Goal: Transaction & Acquisition: Obtain resource

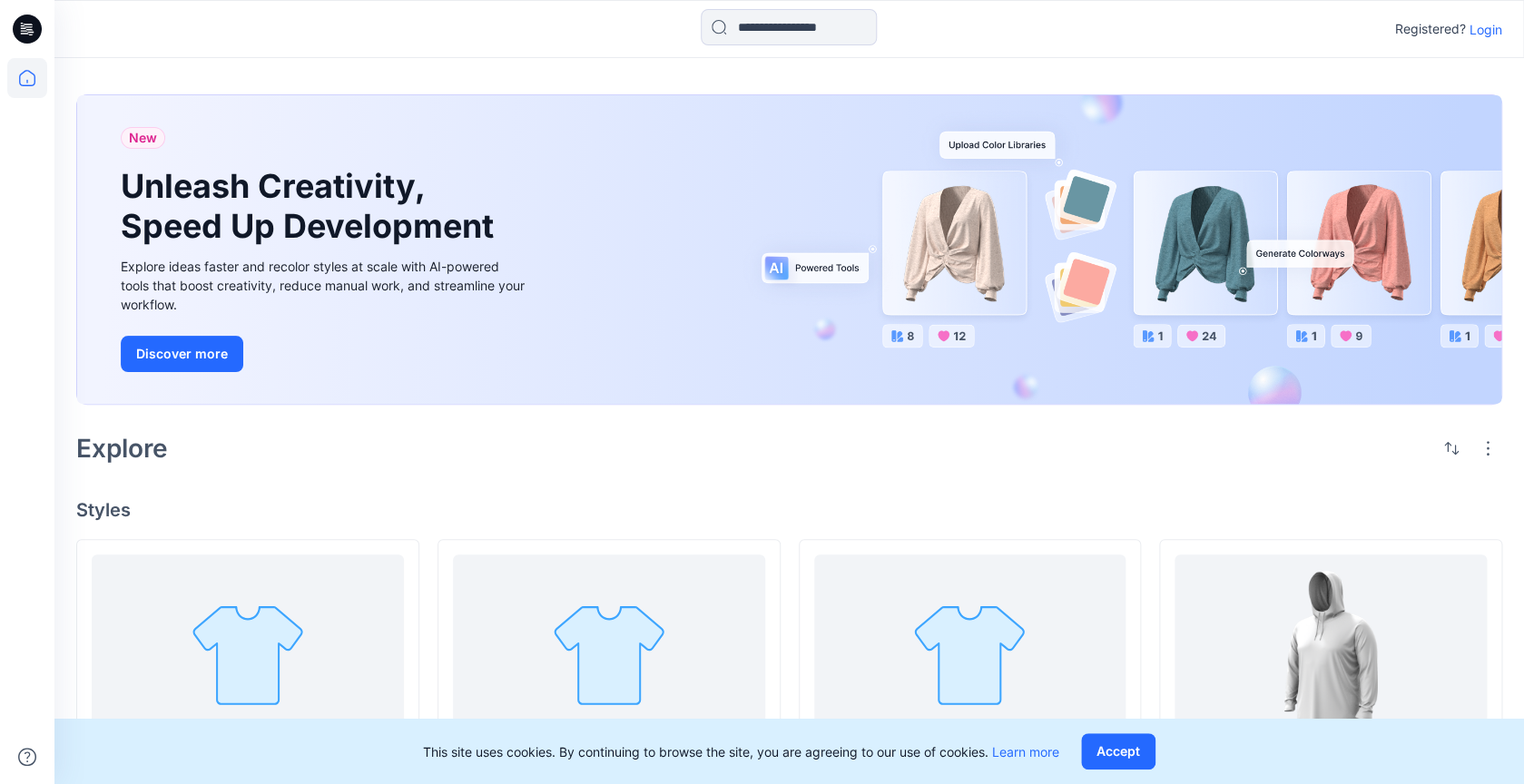
click at [1499, 30] on p "Login" at bounding box center [1486, 29] width 33 height 19
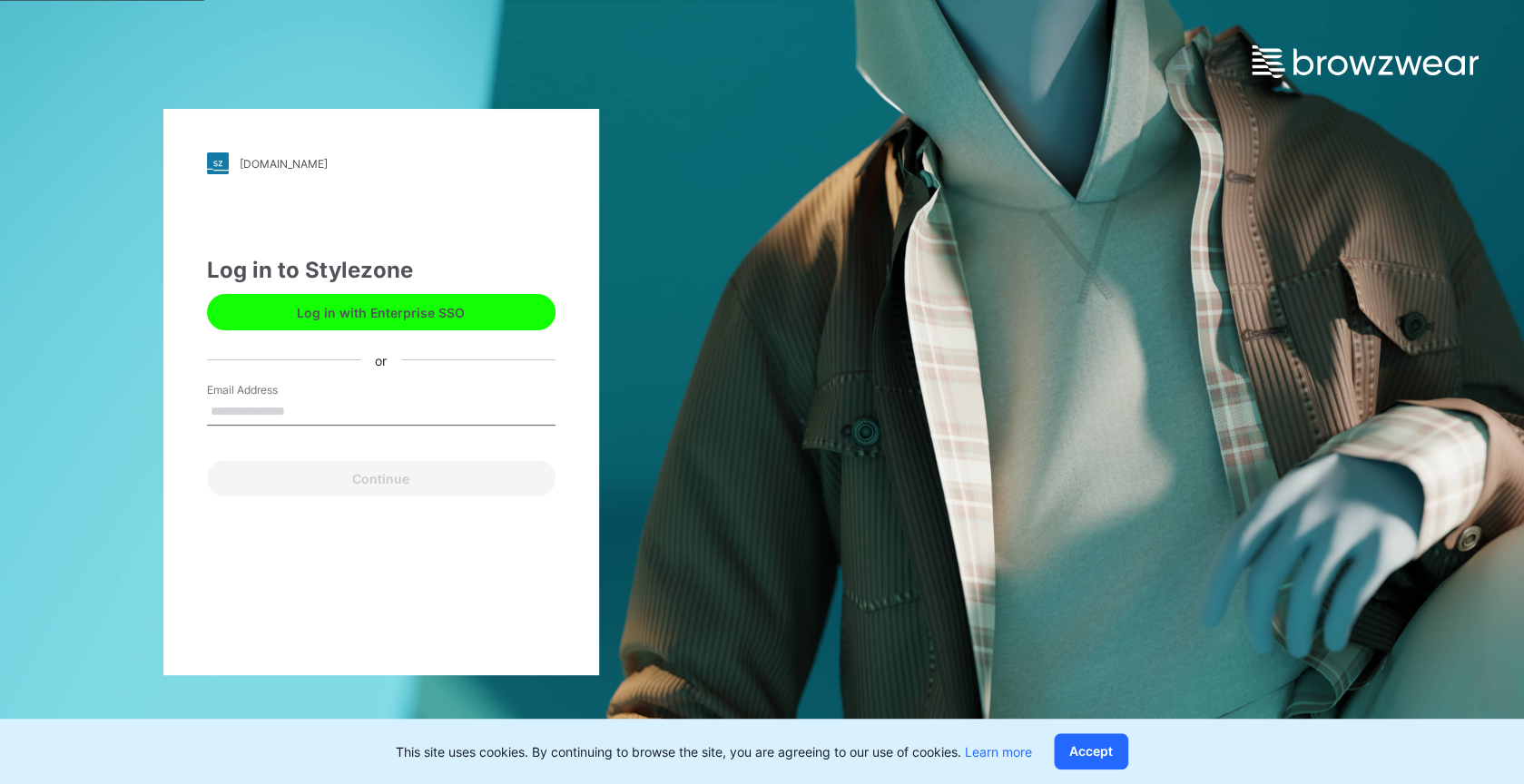
click at [371, 398] on input "Email Address" at bounding box center [380, 411] width 348 height 27
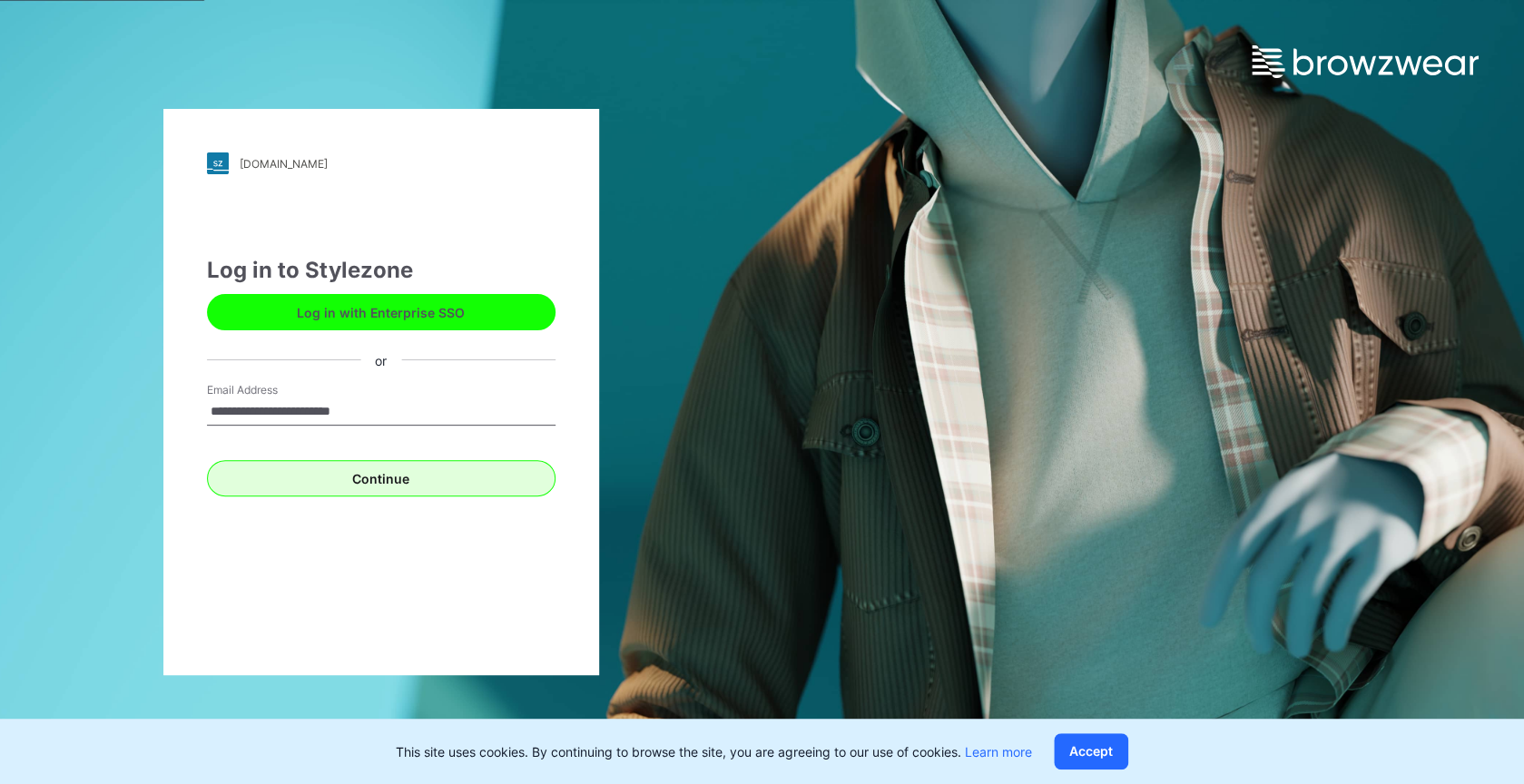
type input "**********"
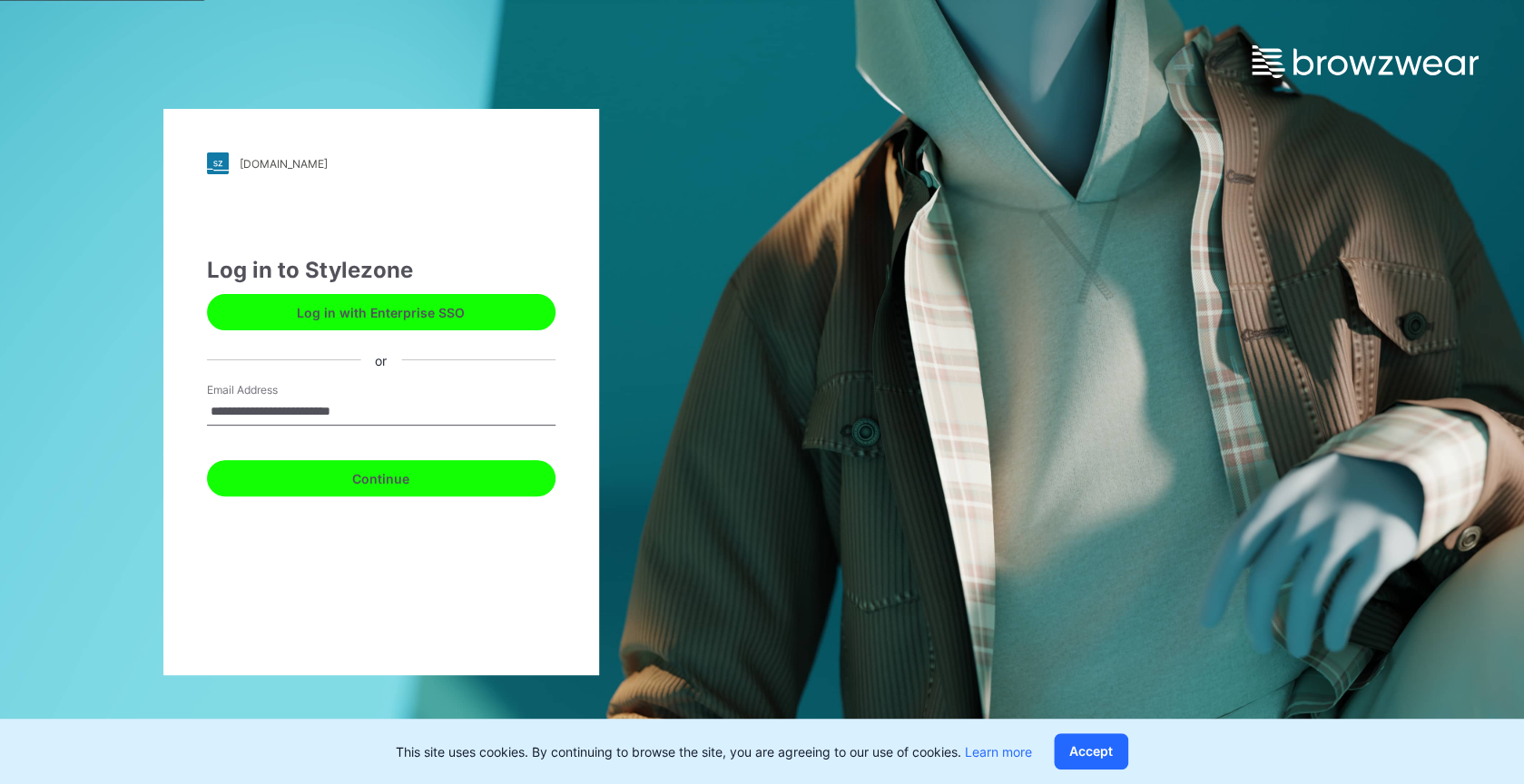
click at [337, 470] on button "Continue" at bounding box center [380, 478] width 348 height 36
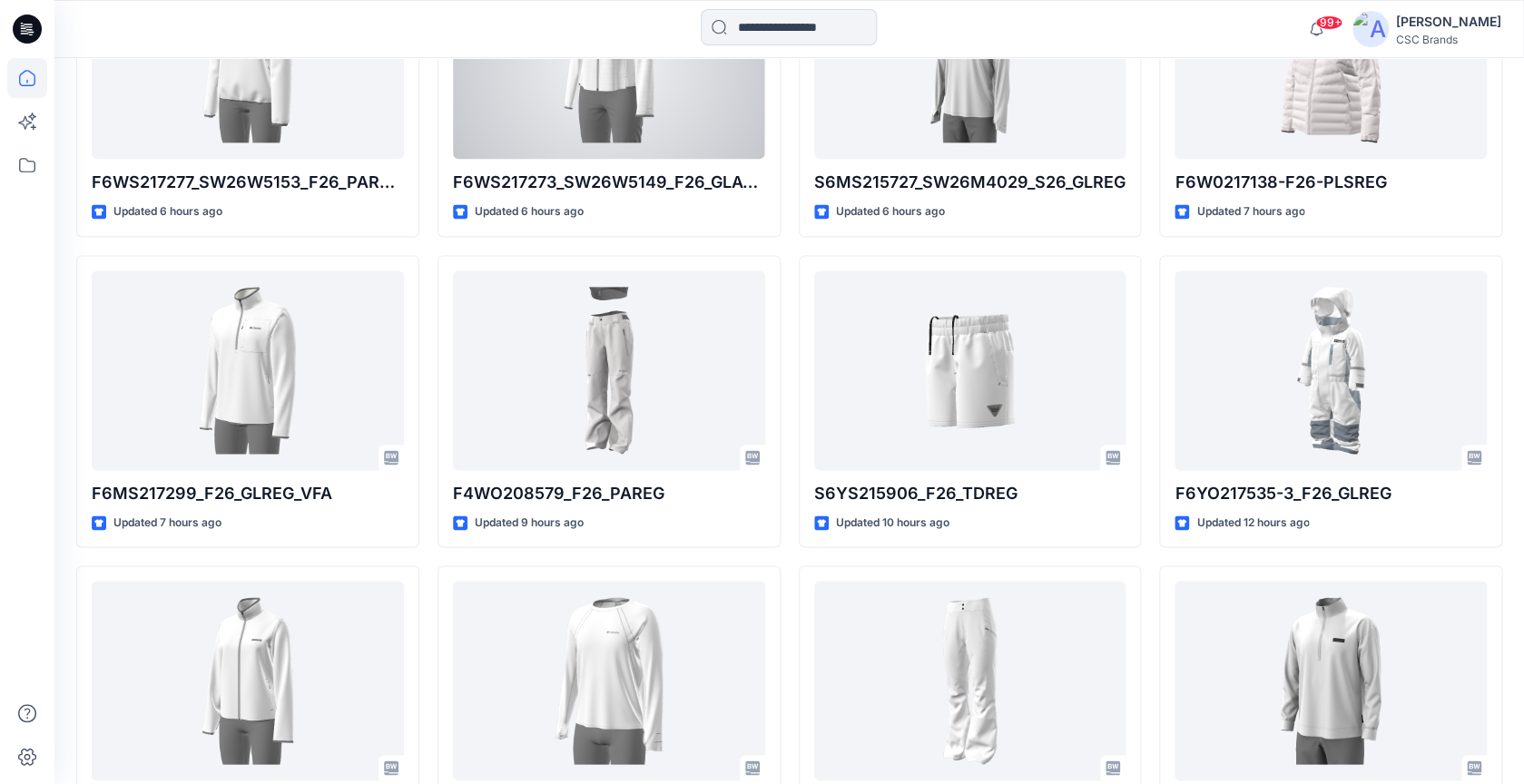
scroll to position [973, 0]
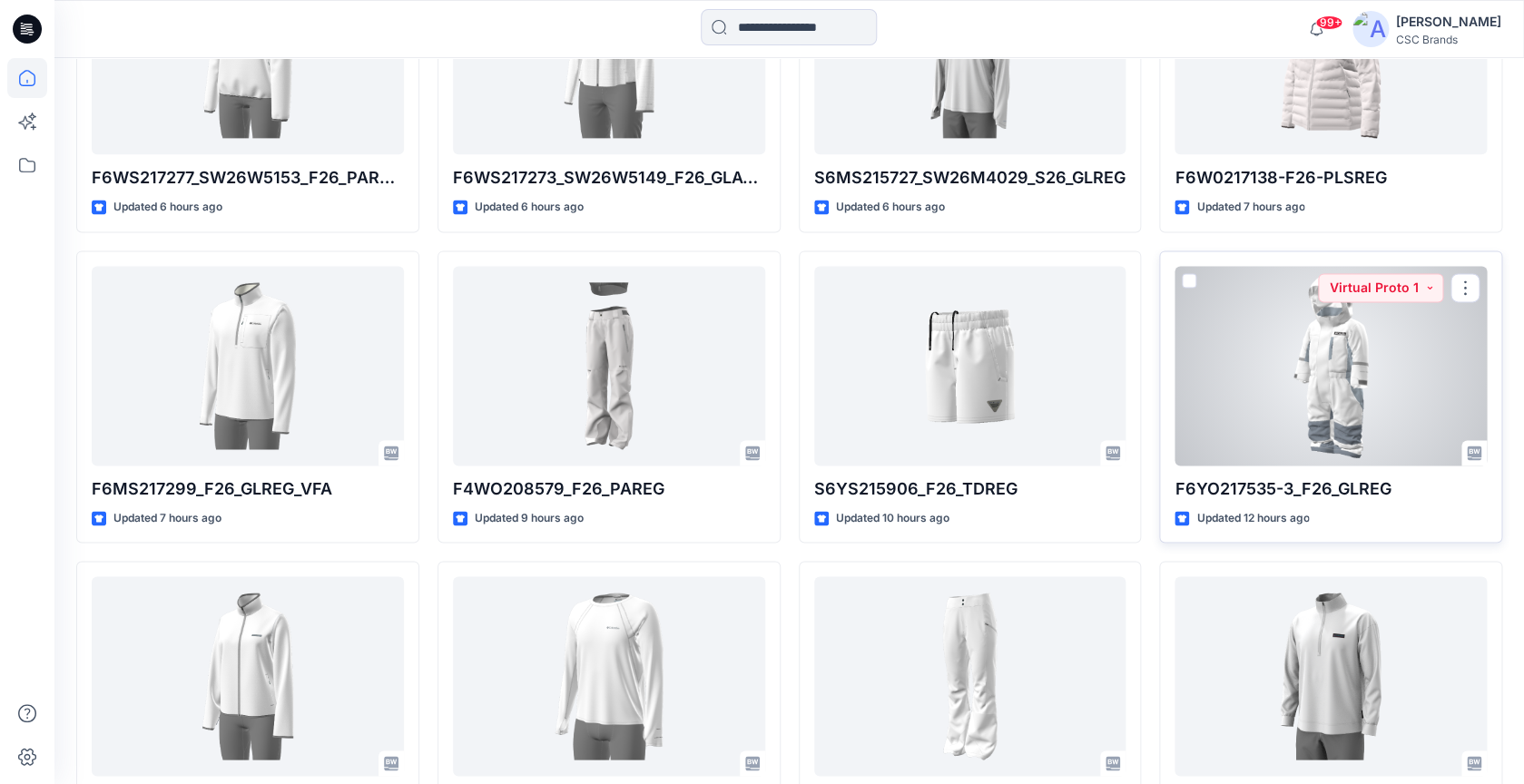
click at [1358, 409] on div at bounding box center [1331, 366] width 312 height 200
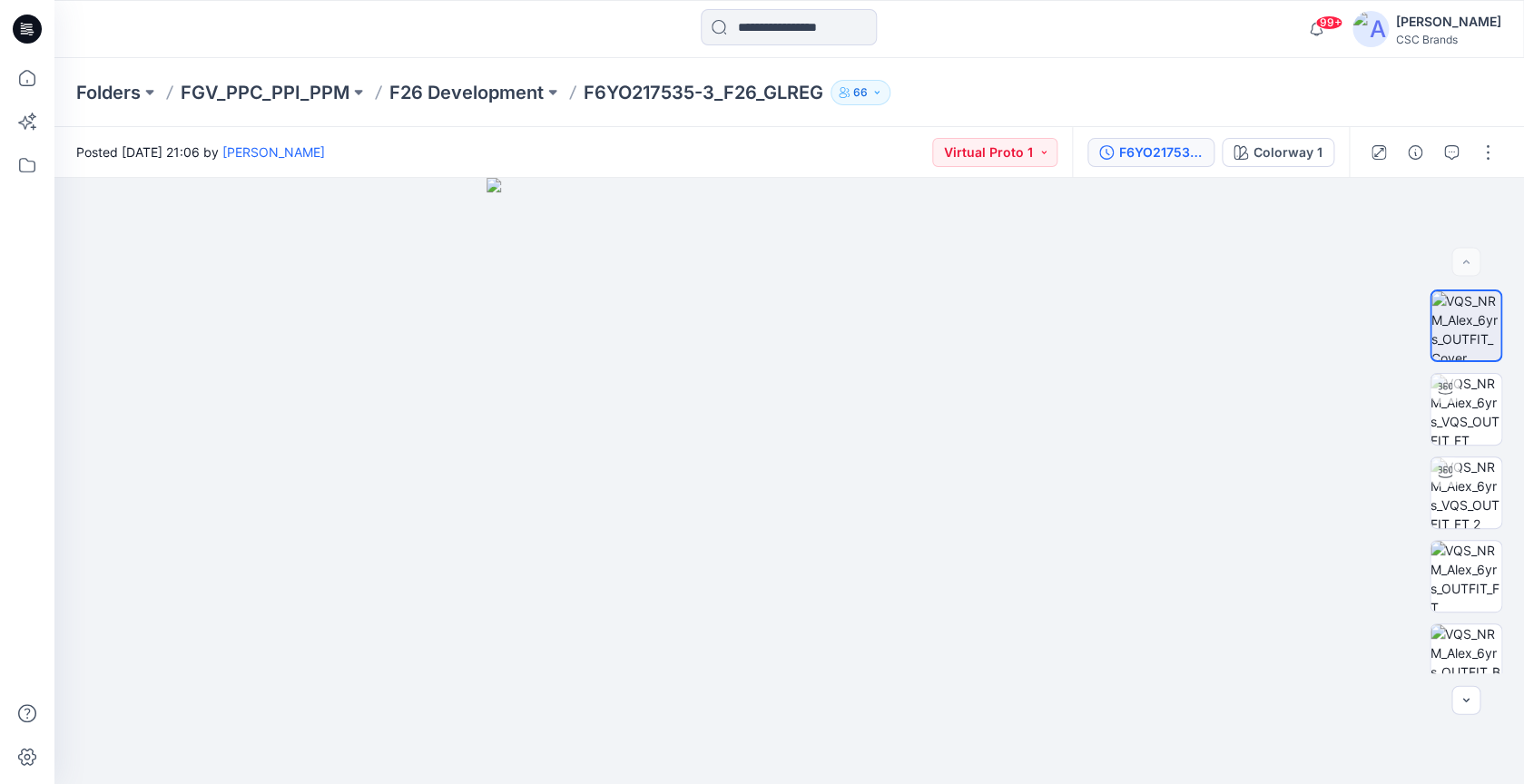
click at [1186, 153] on div "F6YO217535-3_F26_GLREG_VP1" at bounding box center [1161, 152] width 84 height 20
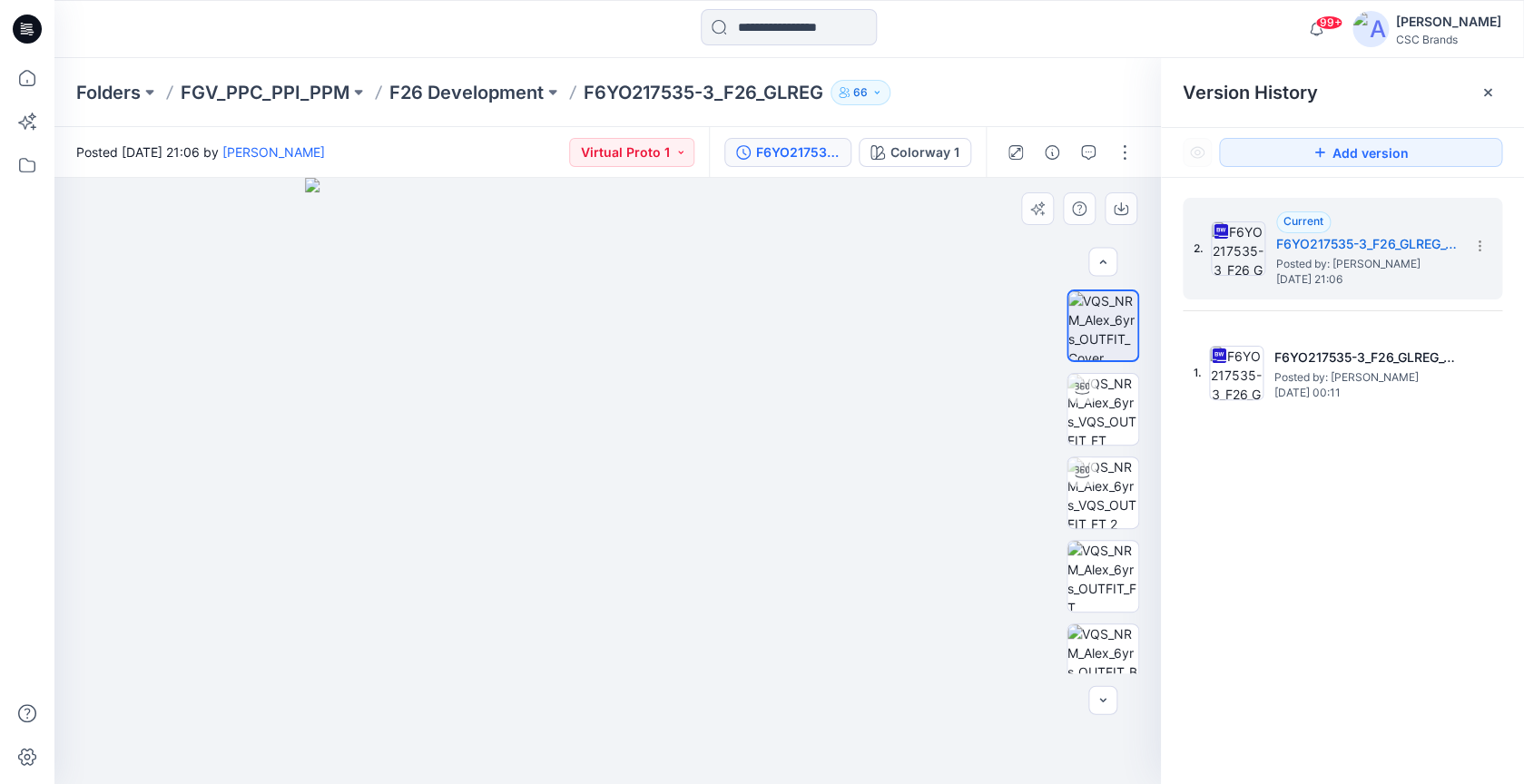
scroll to position [357, 0]
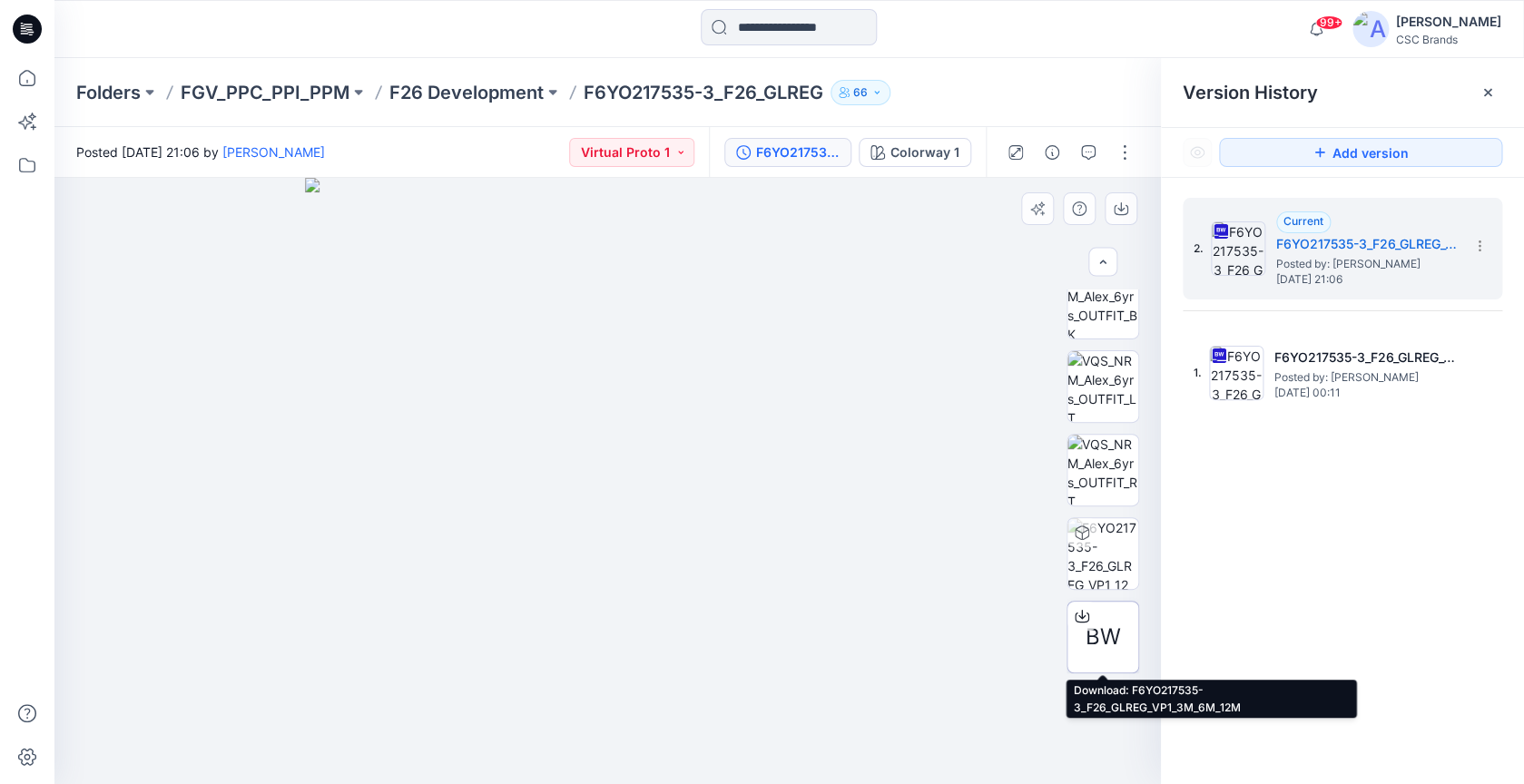
click at [1094, 619] on div at bounding box center [1081, 616] width 29 height 29
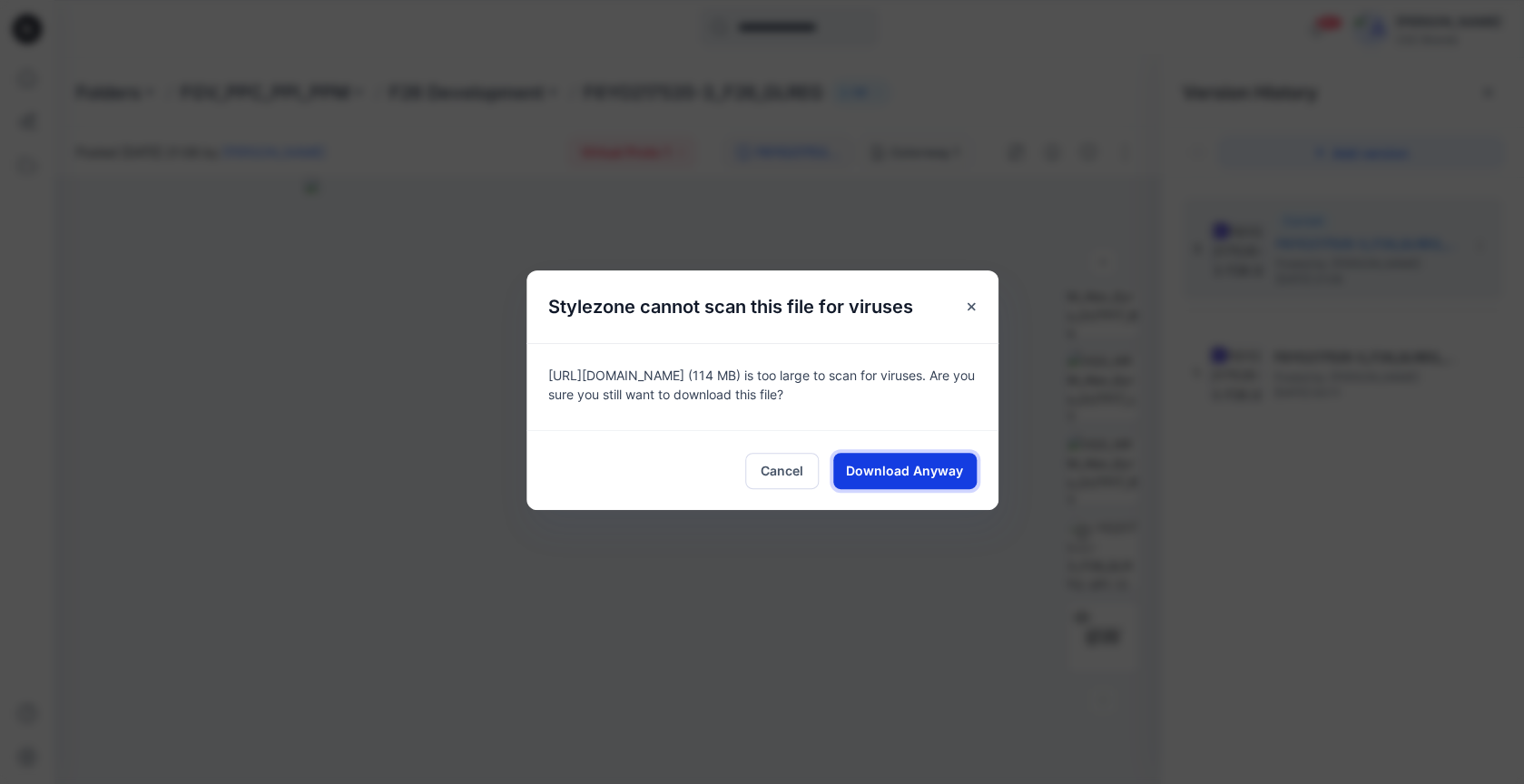
click at [913, 489] on button "Download Anyway" at bounding box center [905, 471] width 143 height 36
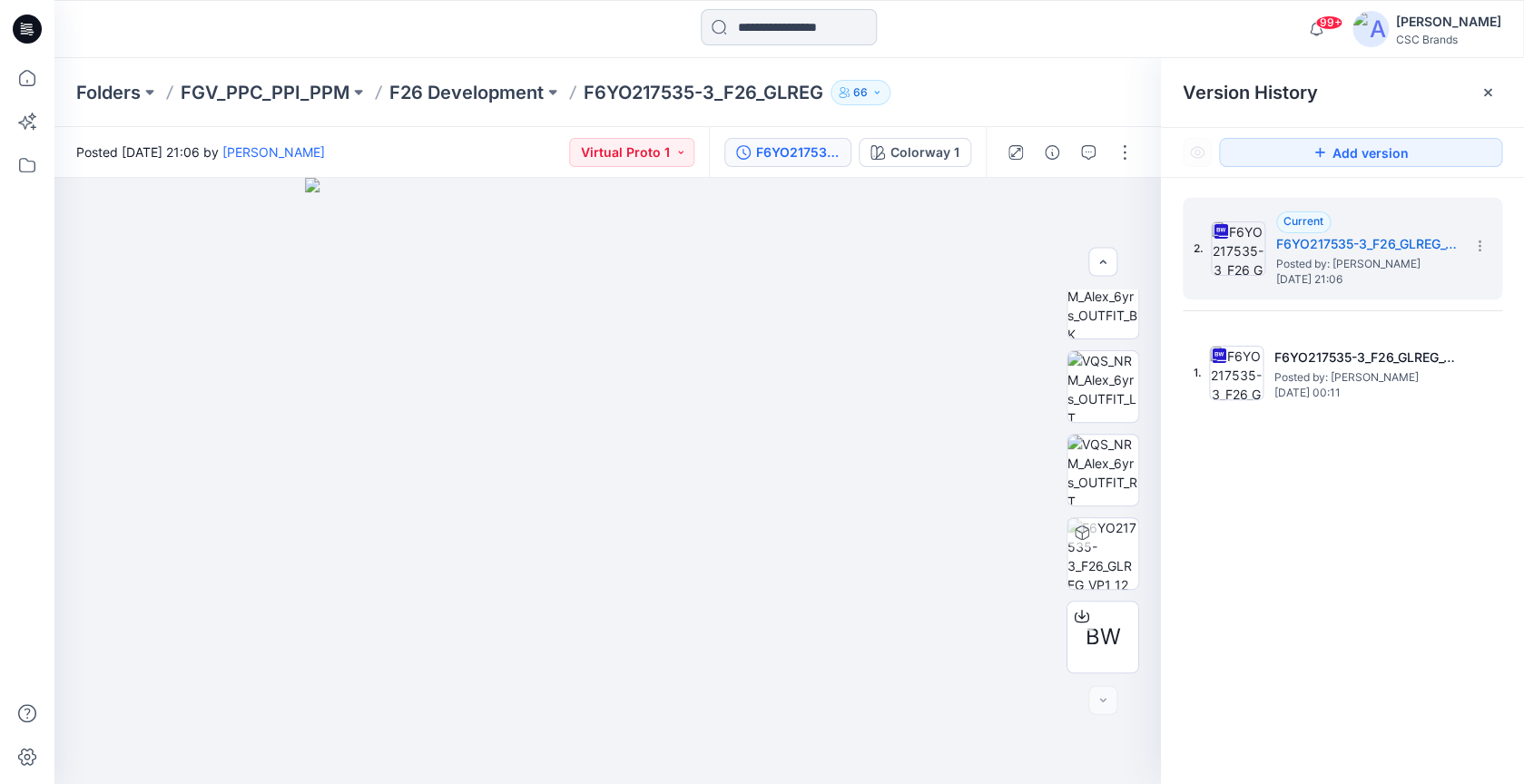
click at [749, 35] on input at bounding box center [789, 27] width 176 height 36
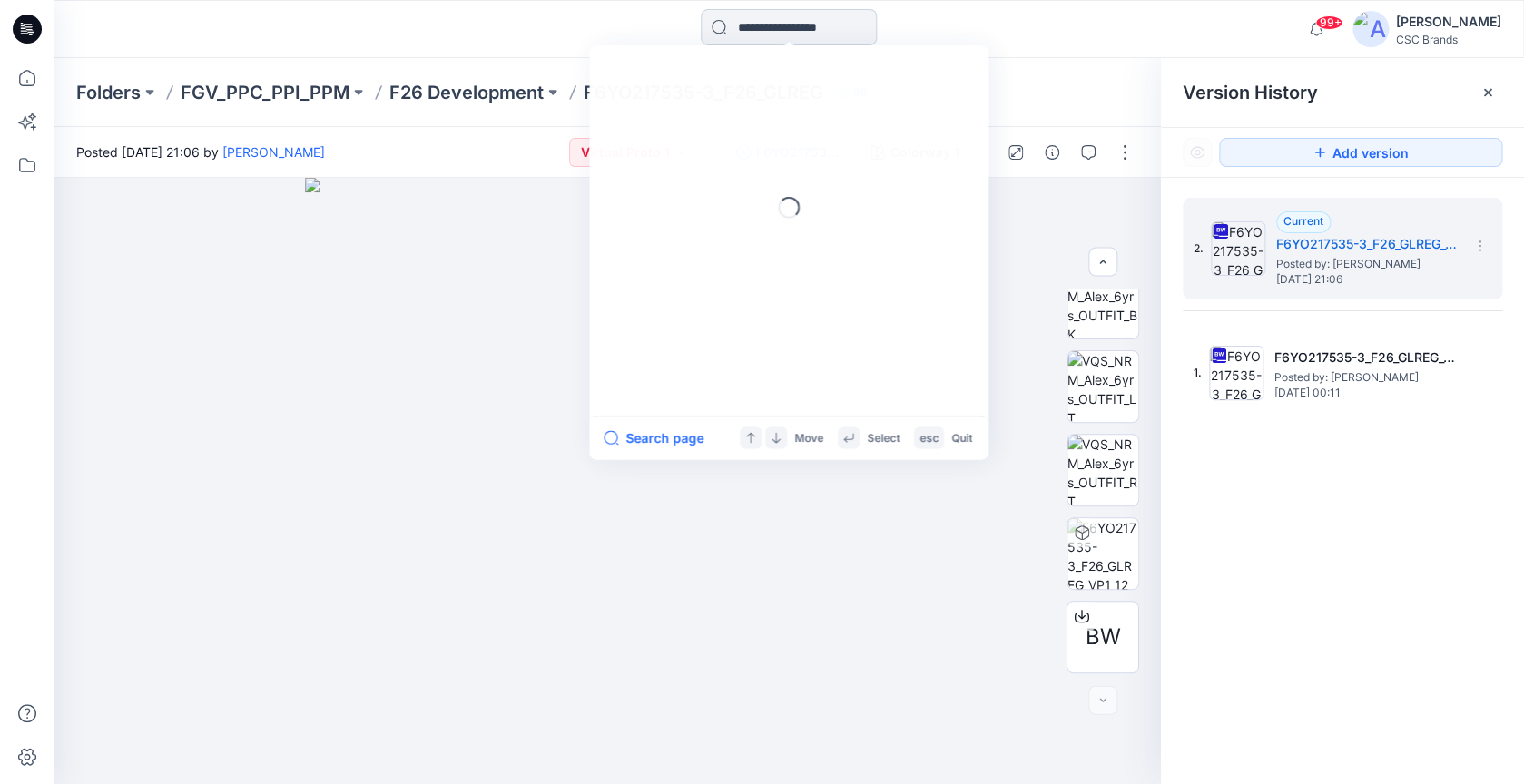
click at [749, 35] on input at bounding box center [789, 27] width 176 height 36
paste input "**********"
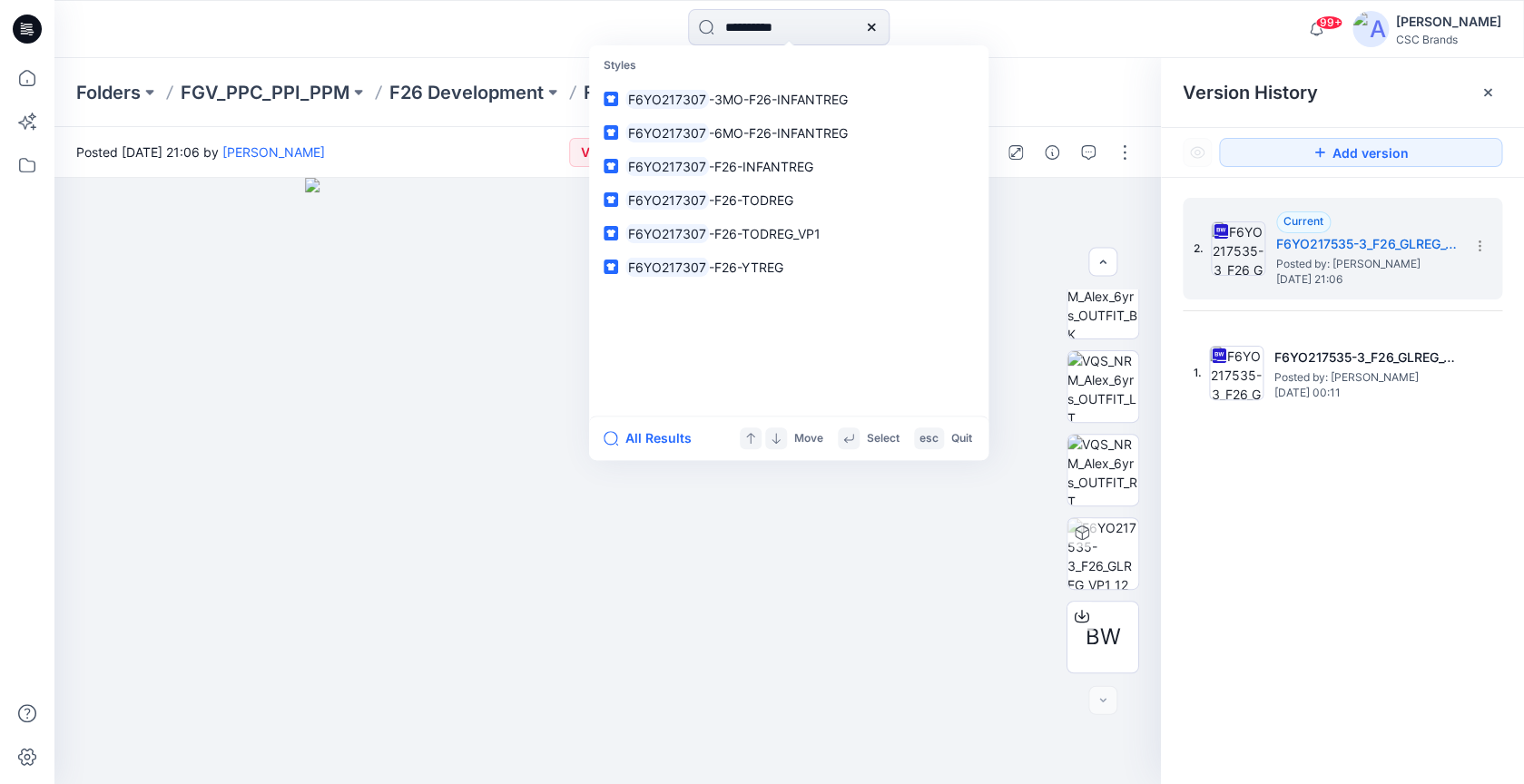
type input "**********"
click at [663, 427] on div "All Results Move Select esc Quit" at bounding box center [788, 438] width 399 height 44
click at [663, 436] on button "All Results" at bounding box center [654, 438] width 100 height 22
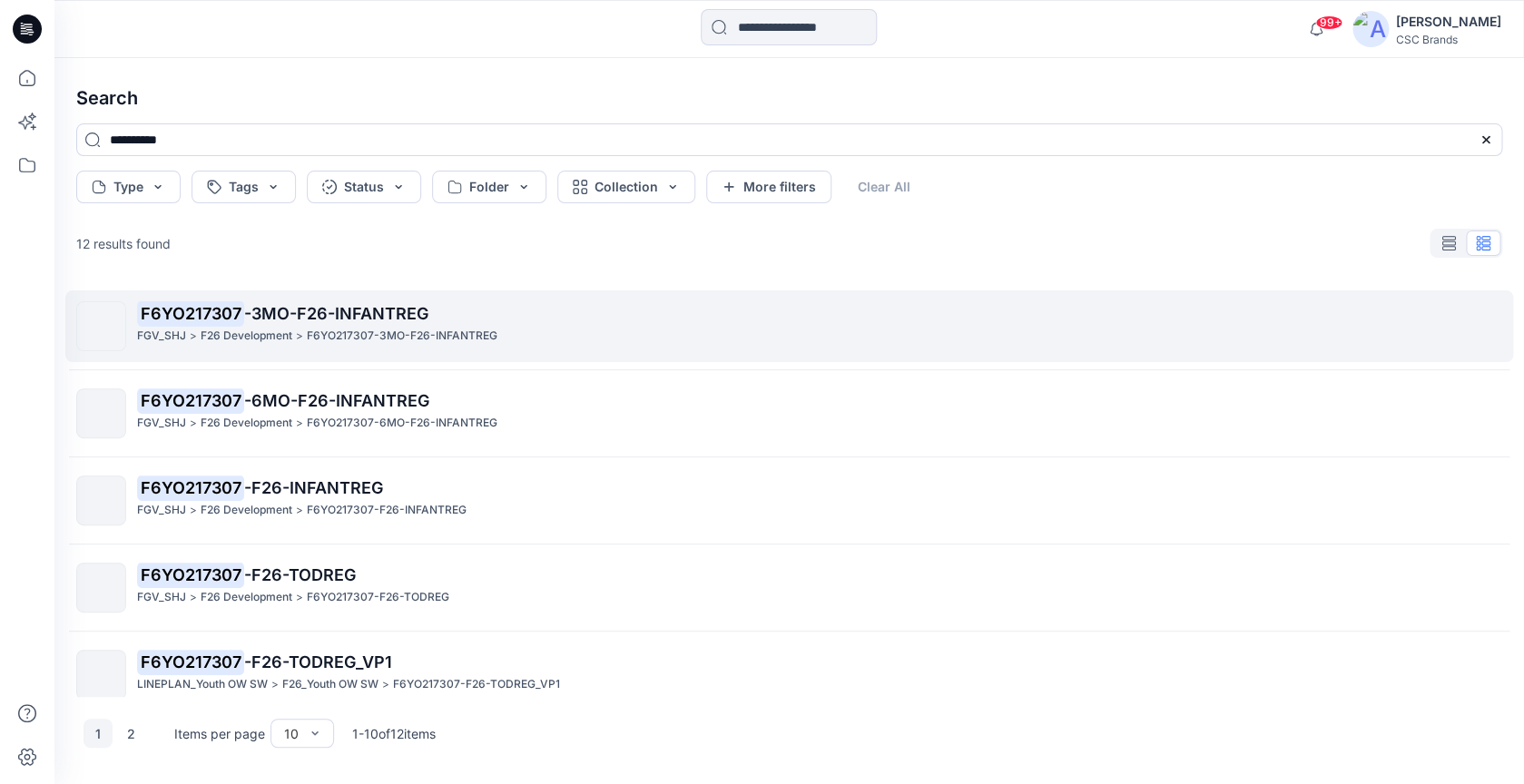
click at [678, 334] on div "FGV_SHJ > F26 Development > F6YO217307-3MO-F26-INFANTREG" at bounding box center [819, 336] width 1365 height 19
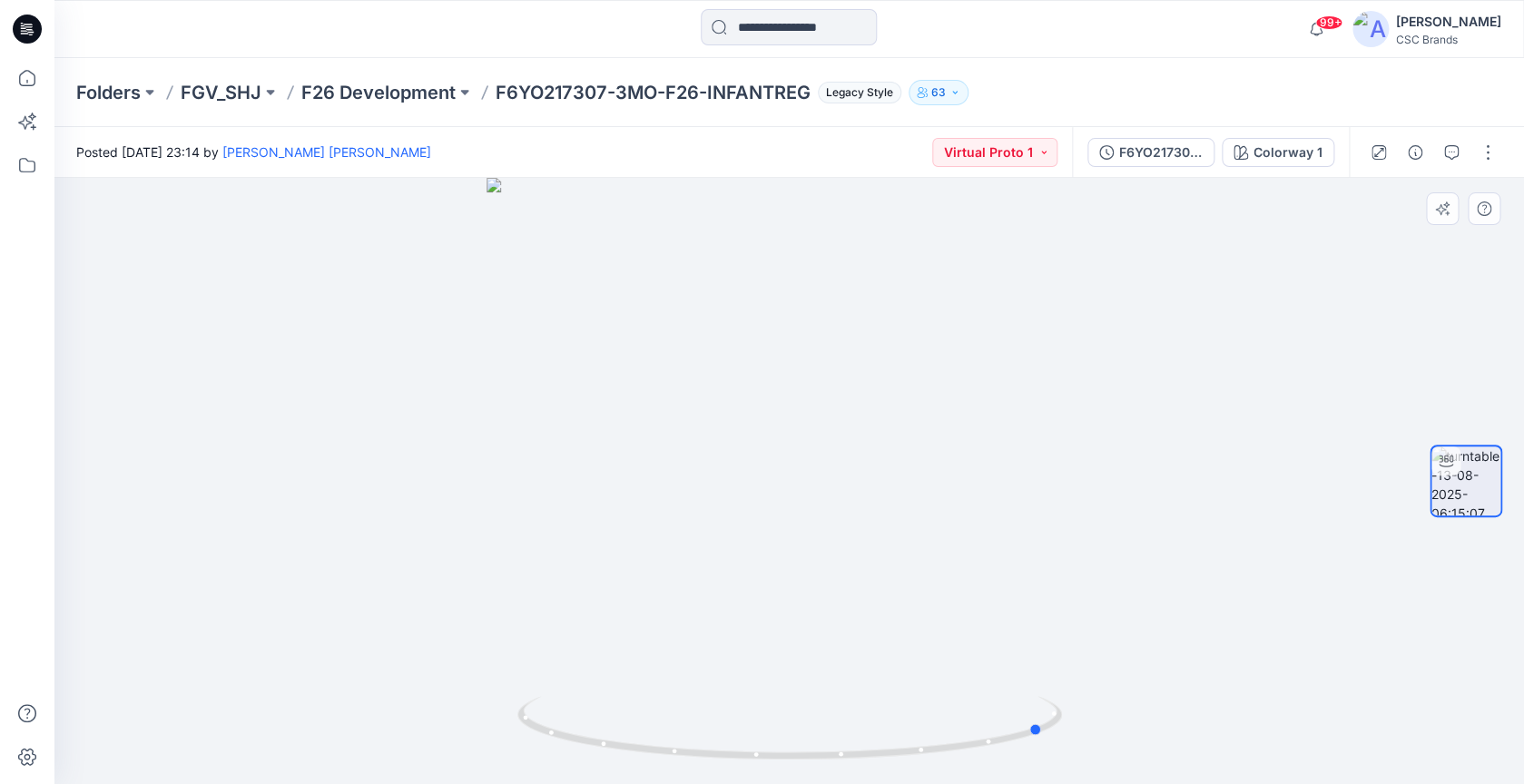
drag, startPoint x: 1099, startPoint y: 558, endPoint x: 813, endPoint y: 558, distance: 286.0
click at [813, 558] on div at bounding box center [790, 481] width 1470 height 607
click at [1167, 145] on div "F6YO217307-3MO-F26-INFANTREG" at bounding box center [1161, 152] width 84 height 20
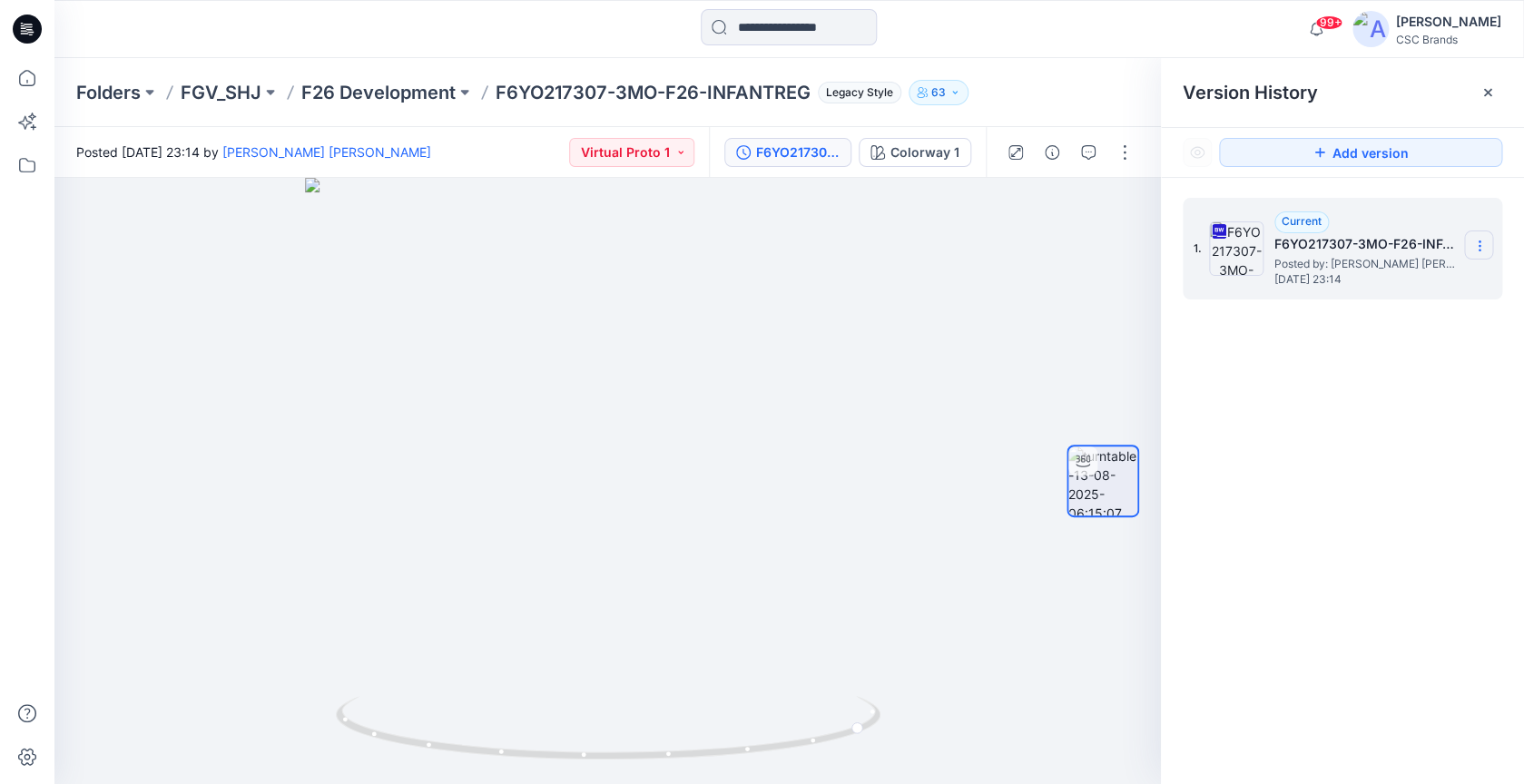
click at [1476, 255] on section at bounding box center [1479, 244] width 29 height 29
click at [1406, 286] on span "Download Source BW File" at bounding box center [1387, 281] width 152 height 22
click at [830, 30] on input at bounding box center [789, 27] width 176 height 36
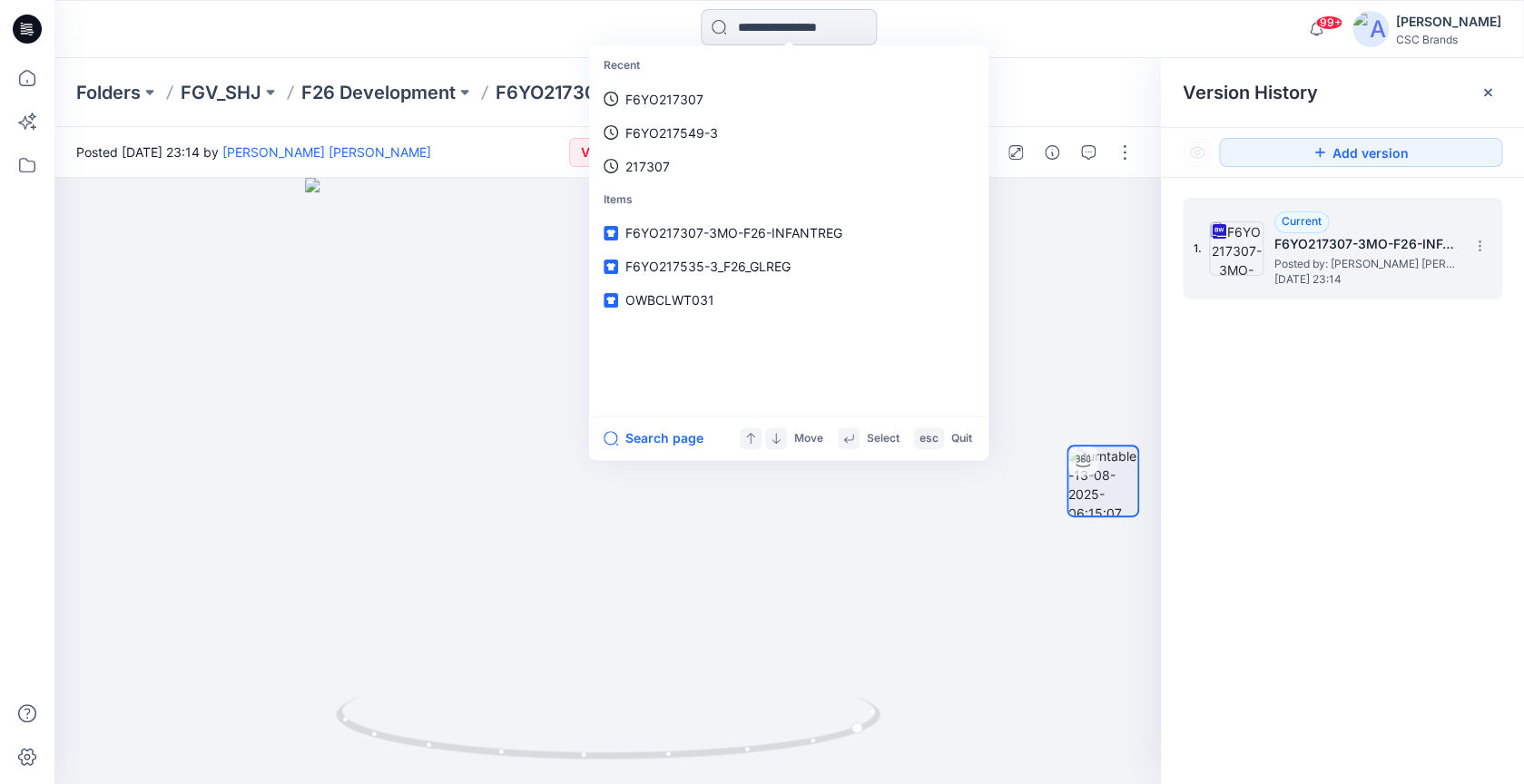
paste input "**********"
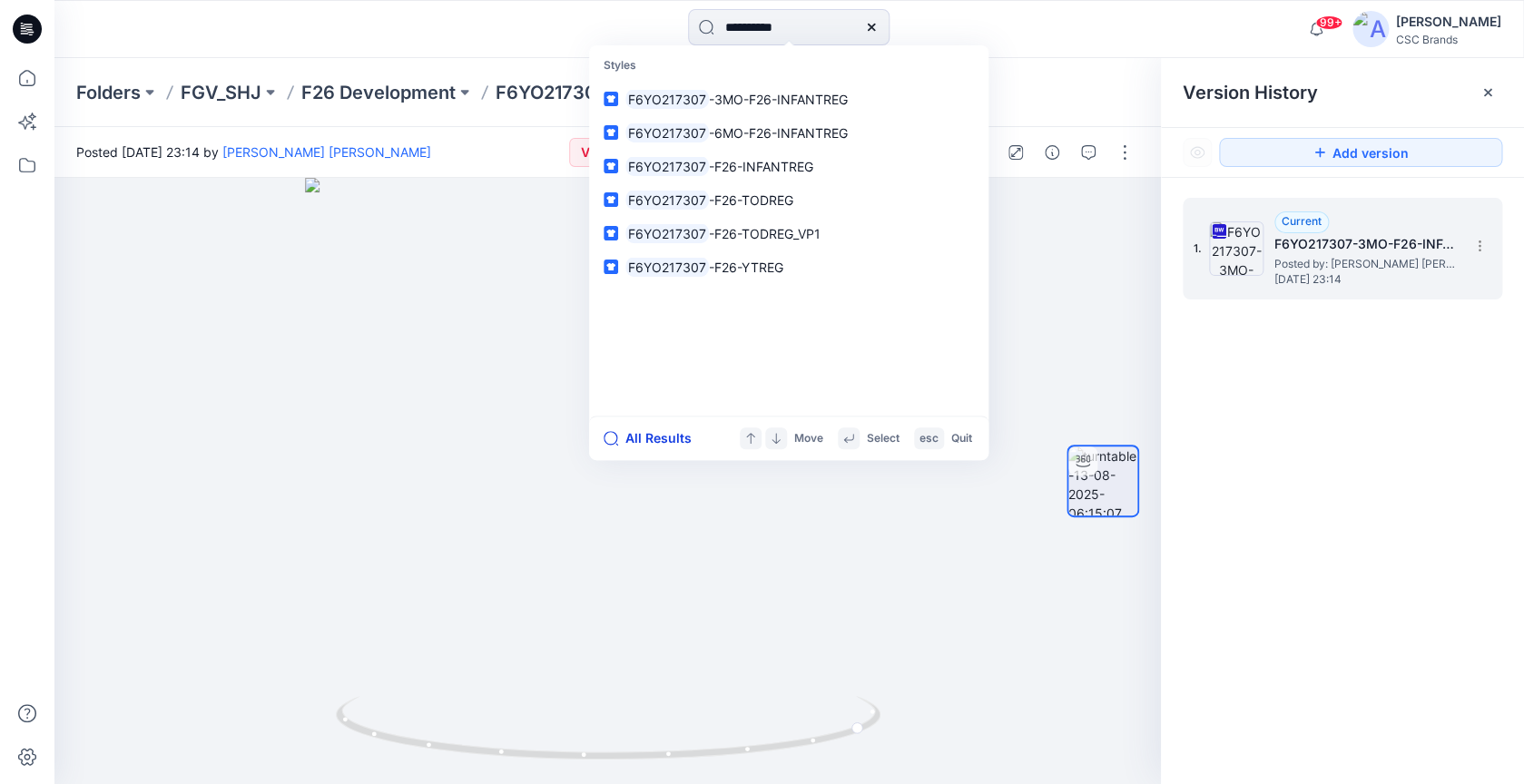
type input "**********"
click at [662, 443] on button "All Results" at bounding box center [654, 438] width 100 height 22
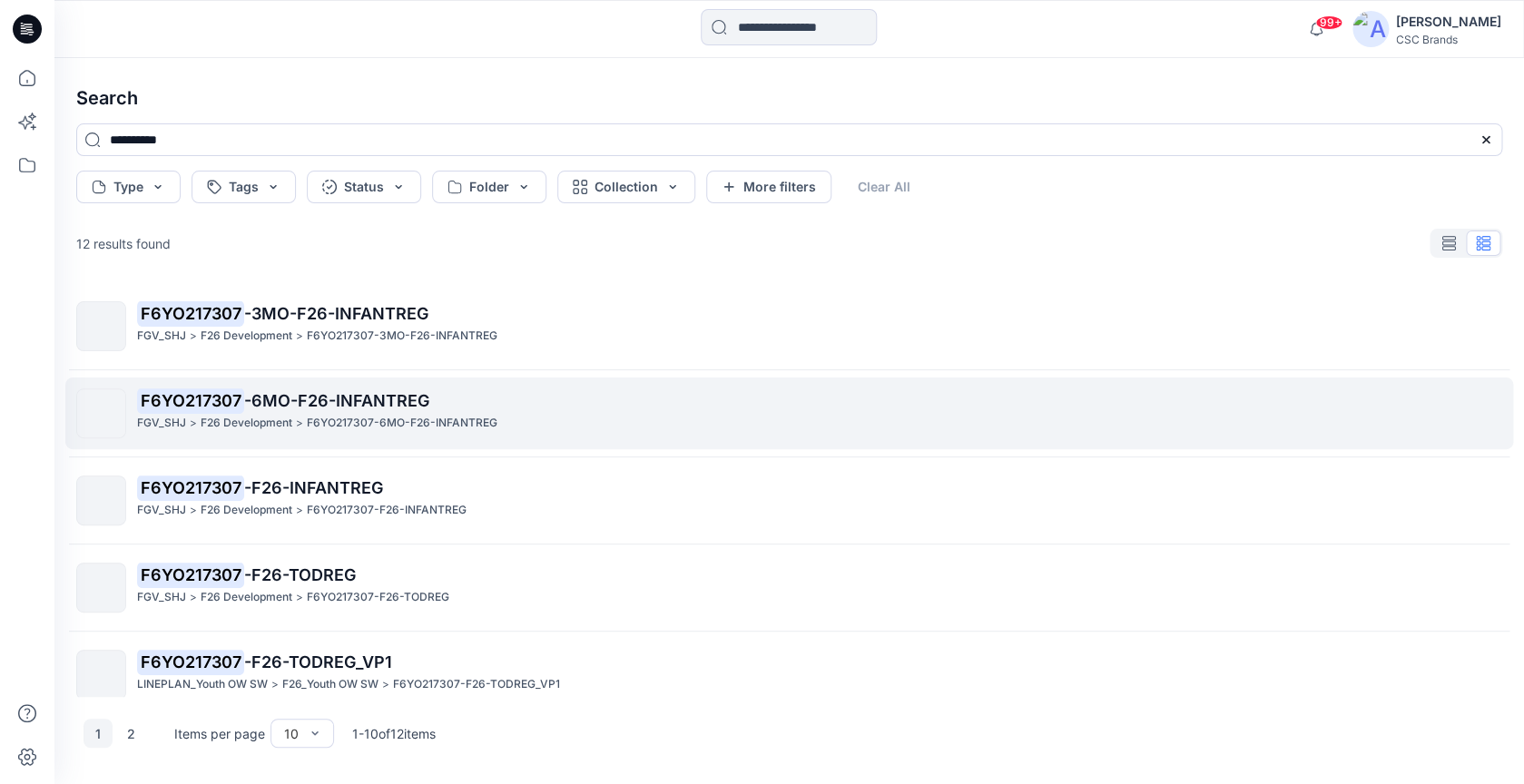
click at [343, 406] on span "-6MO-F26-INFANTREG" at bounding box center [337, 401] width 185 height 19
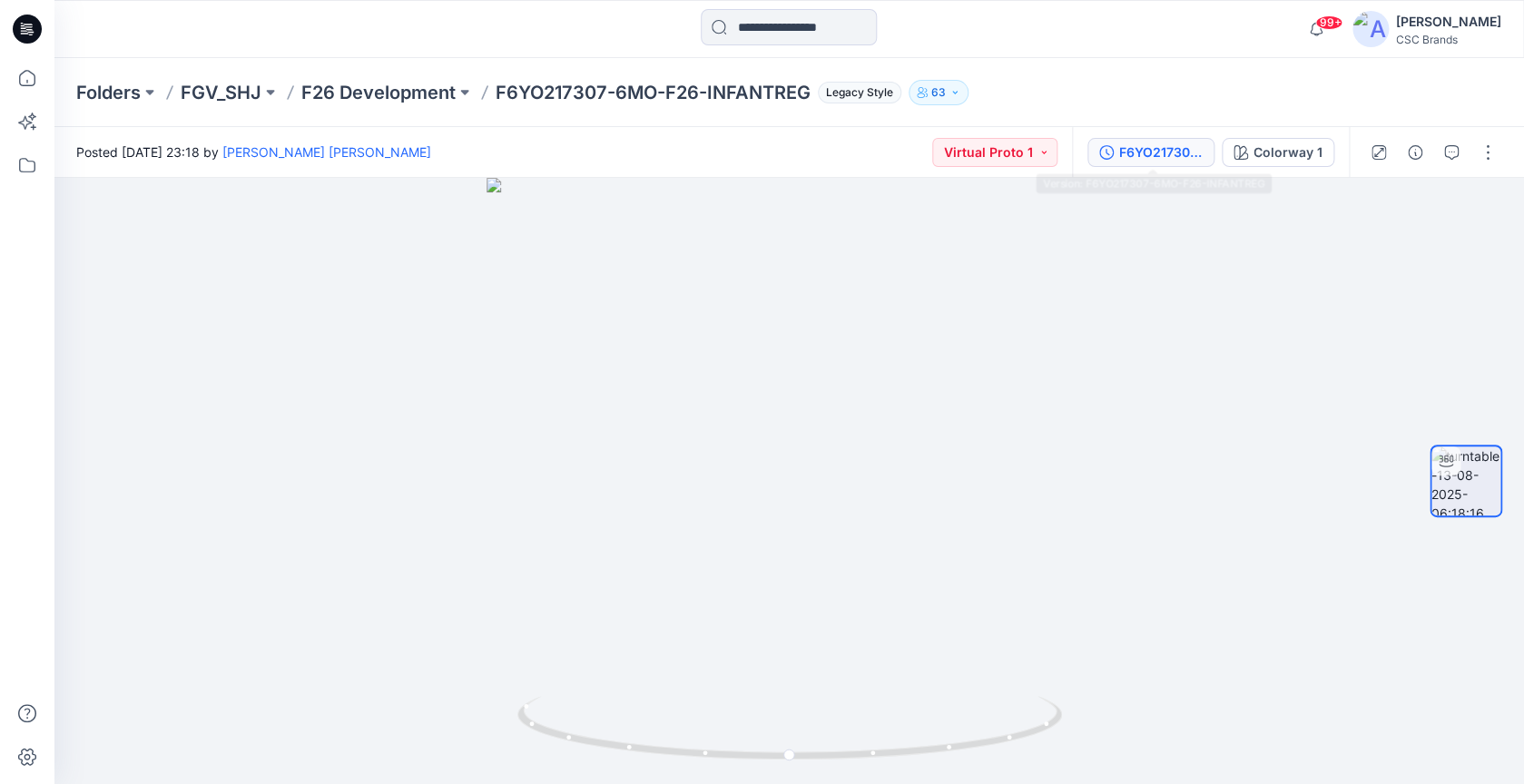
click at [1174, 144] on div "F6YO217307-6MO-F26-INFANTREG" at bounding box center [1161, 152] width 84 height 20
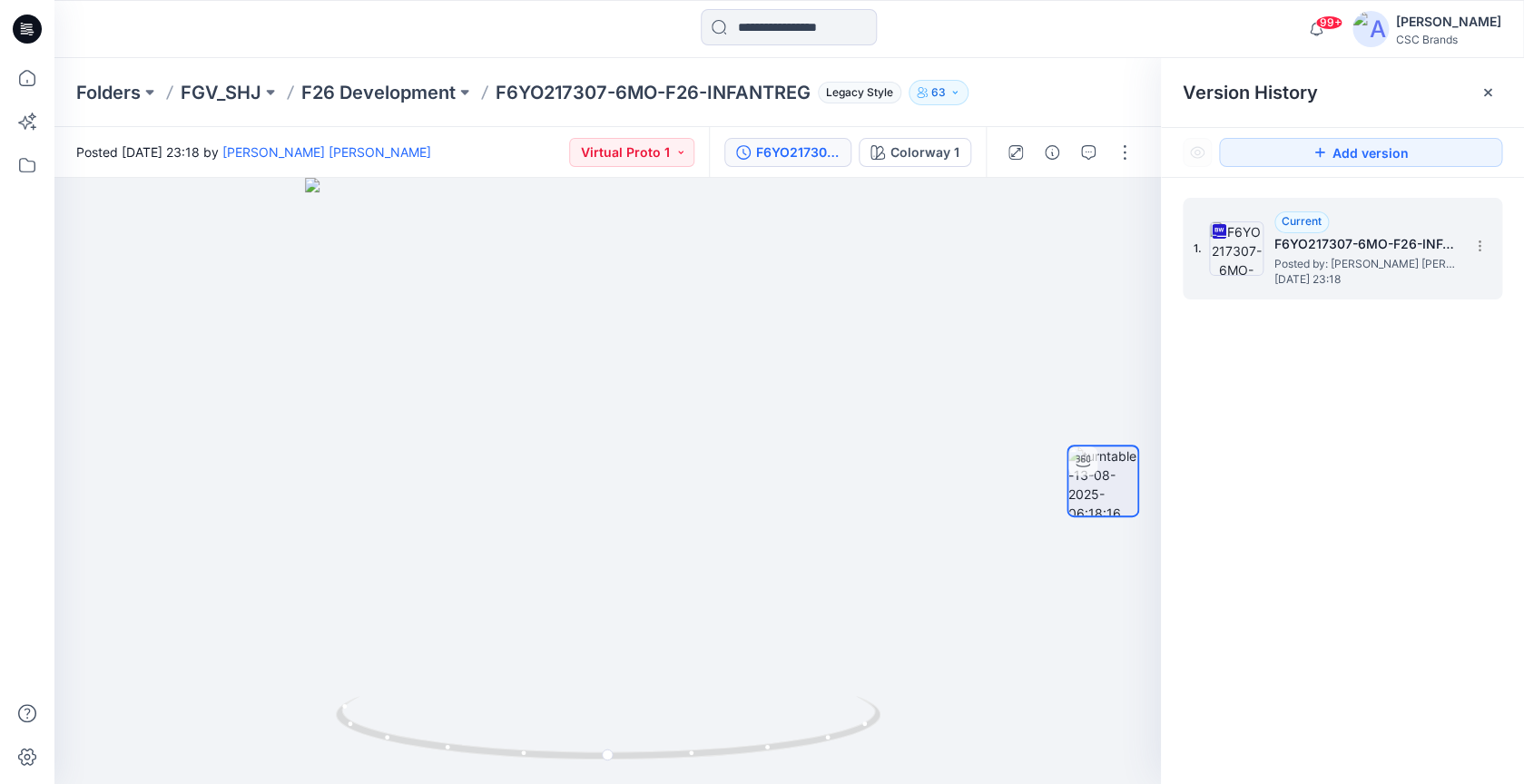
click at [1481, 261] on div "1. Current F6YO217307-6MO-F26-INFANTREG Posted by: [PERSON_NAME] [PERSON_NAME] …" at bounding box center [1343, 249] width 320 height 102
click at [1477, 250] on icon at bounding box center [1480, 245] width 14 height 14
click at [1395, 290] on span "Download Source BW File" at bounding box center [1387, 281] width 152 height 22
click at [784, 26] on input at bounding box center [789, 27] width 176 height 36
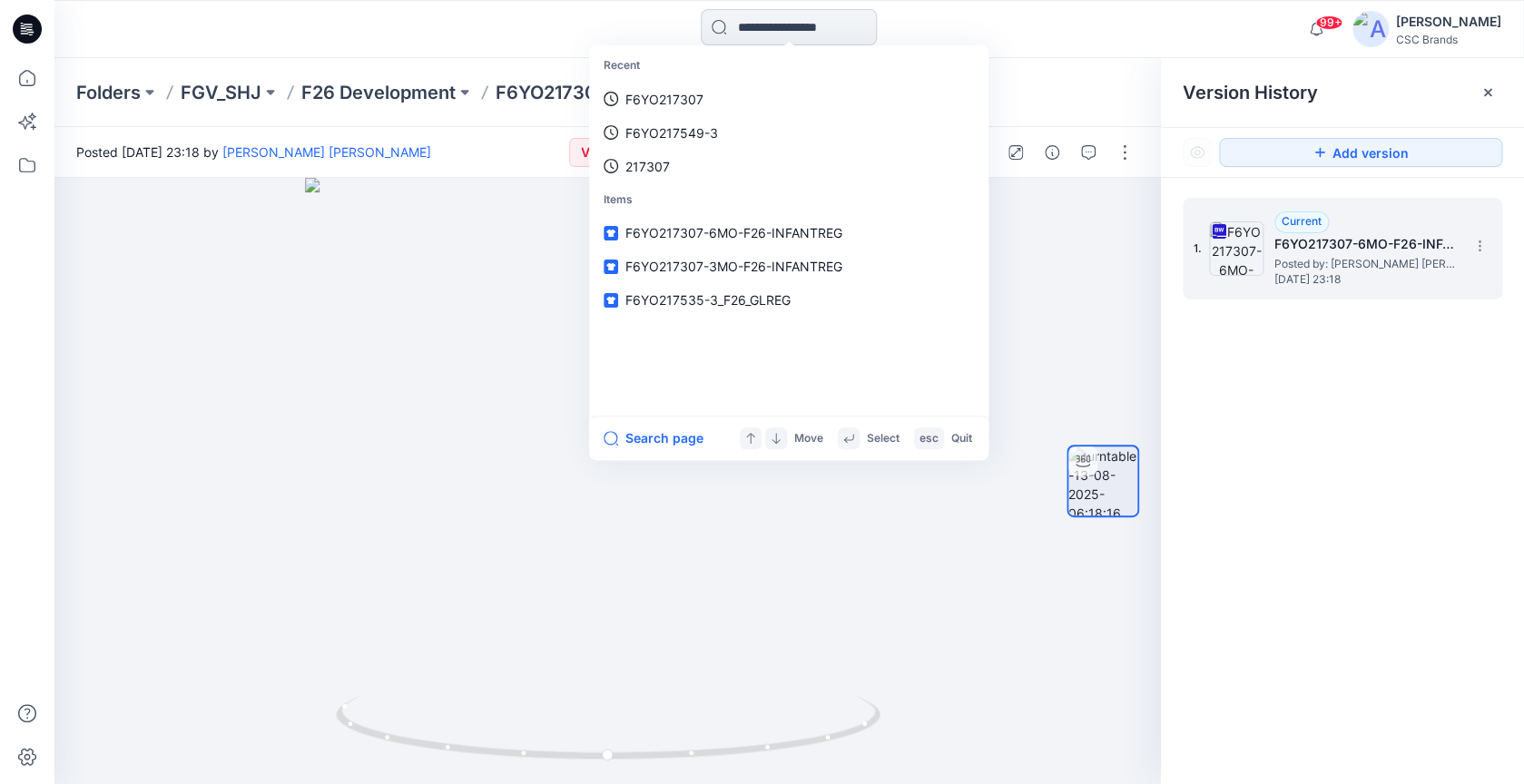
paste input "**********"
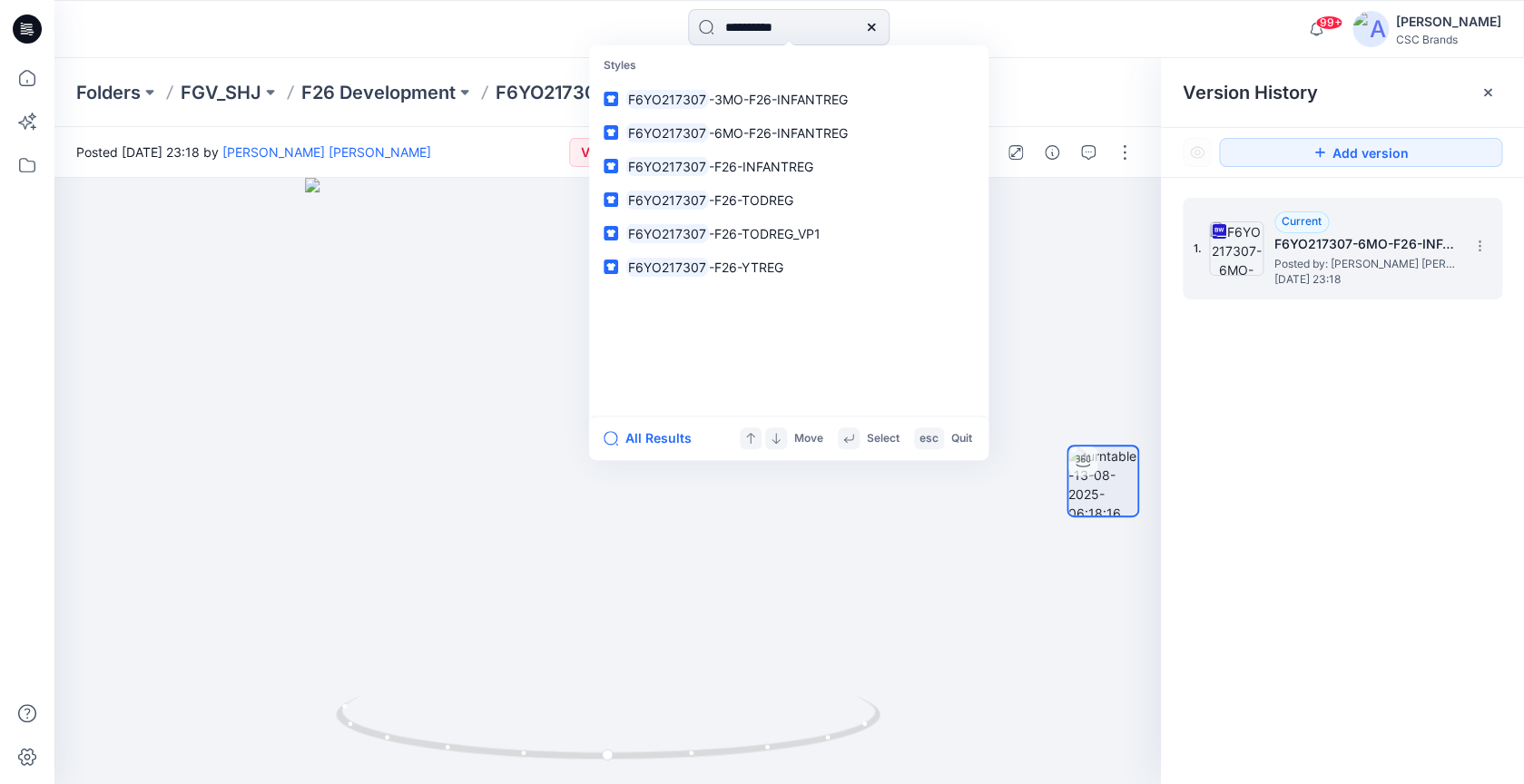
type input "**********"
click at [669, 451] on div "All Results Move Select esc Quit" at bounding box center [788, 438] width 399 height 44
click at [669, 442] on button "All Results" at bounding box center [654, 438] width 100 height 22
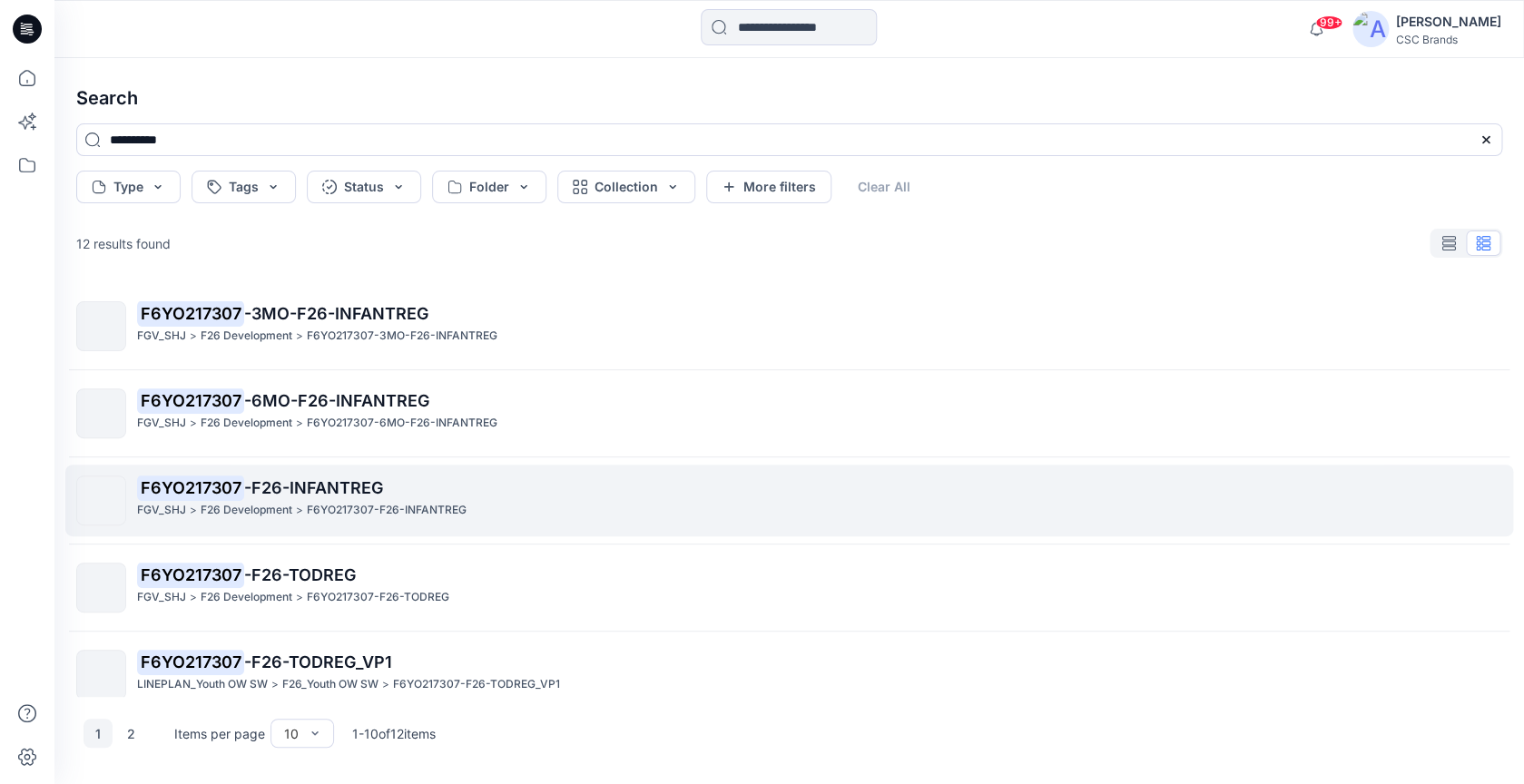
click at [461, 513] on p "F6YO217307-F26-INFANTREG" at bounding box center [386, 510] width 159 height 19
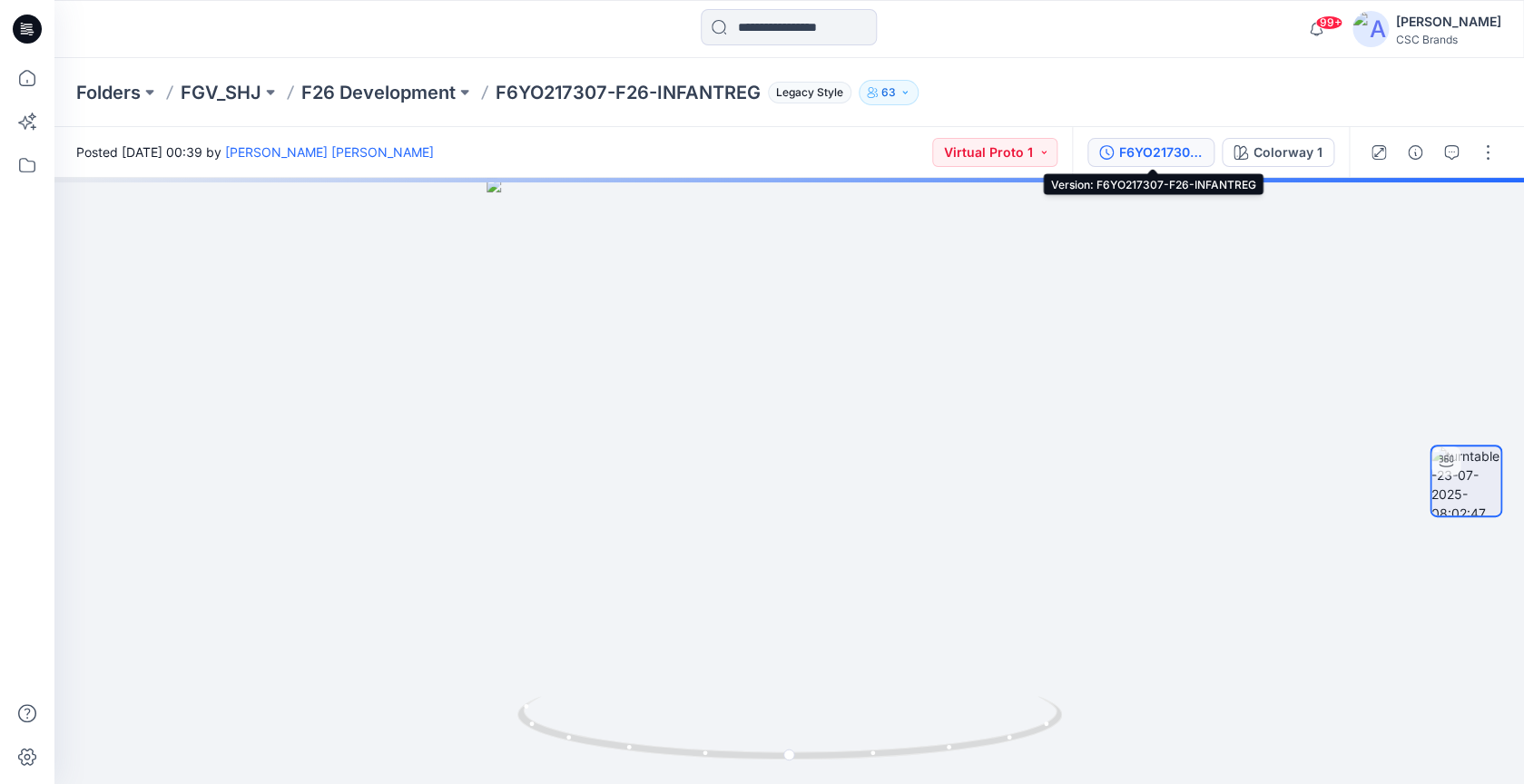
click at [1183, 156] on div "F6YO217307-F26-INFANTREG" at bounding box center [1161, 152] width 84 height 20
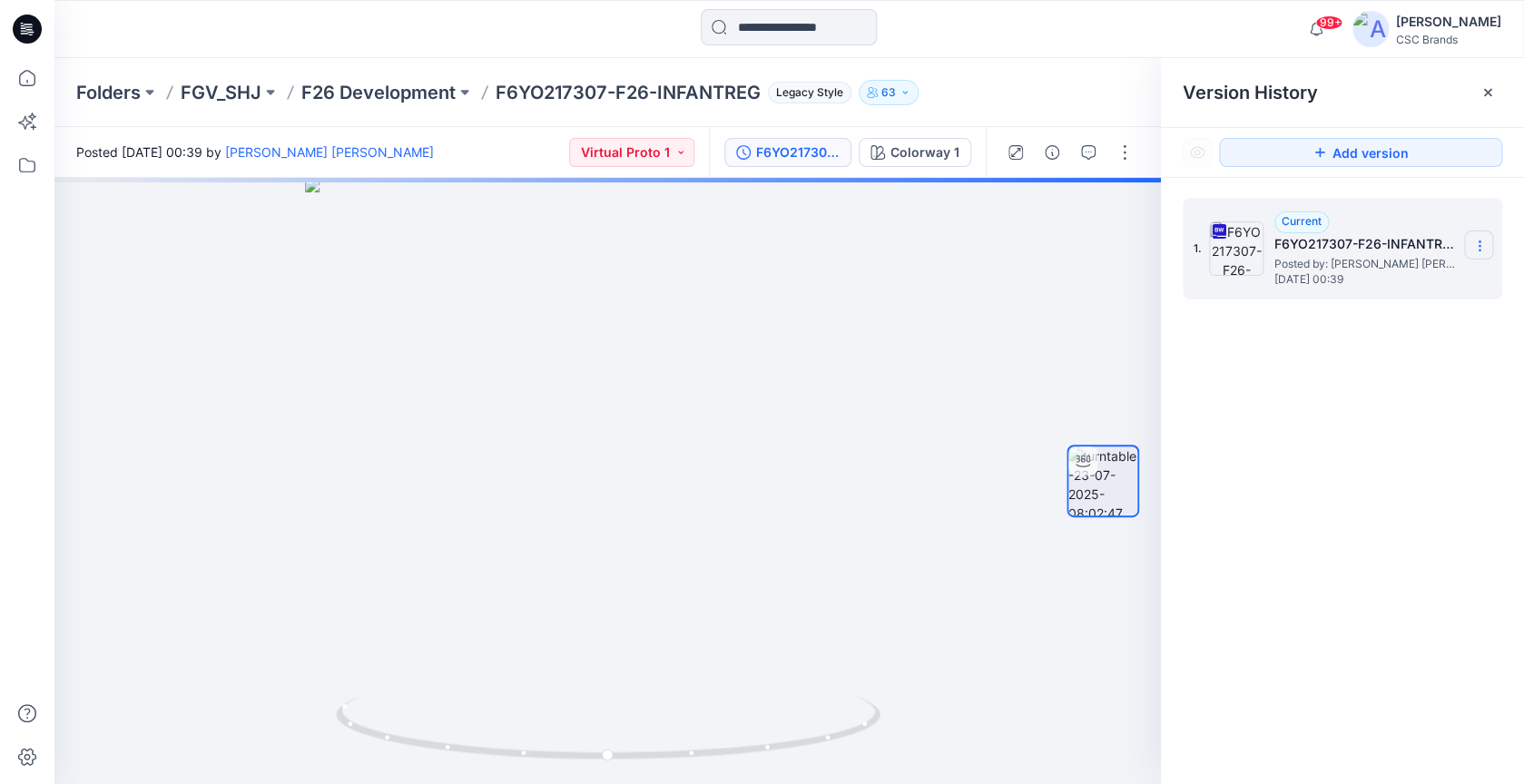
click at [1475, 247] on icon at bounding box center [1480, 245] width 14 height 14
click at [1380, 290] on span "Download Source BW File" at bounding box center [1387, 281] width 152 height 22
click at [800, 16] on input at bounding box center [789, 27] width 176 height 36
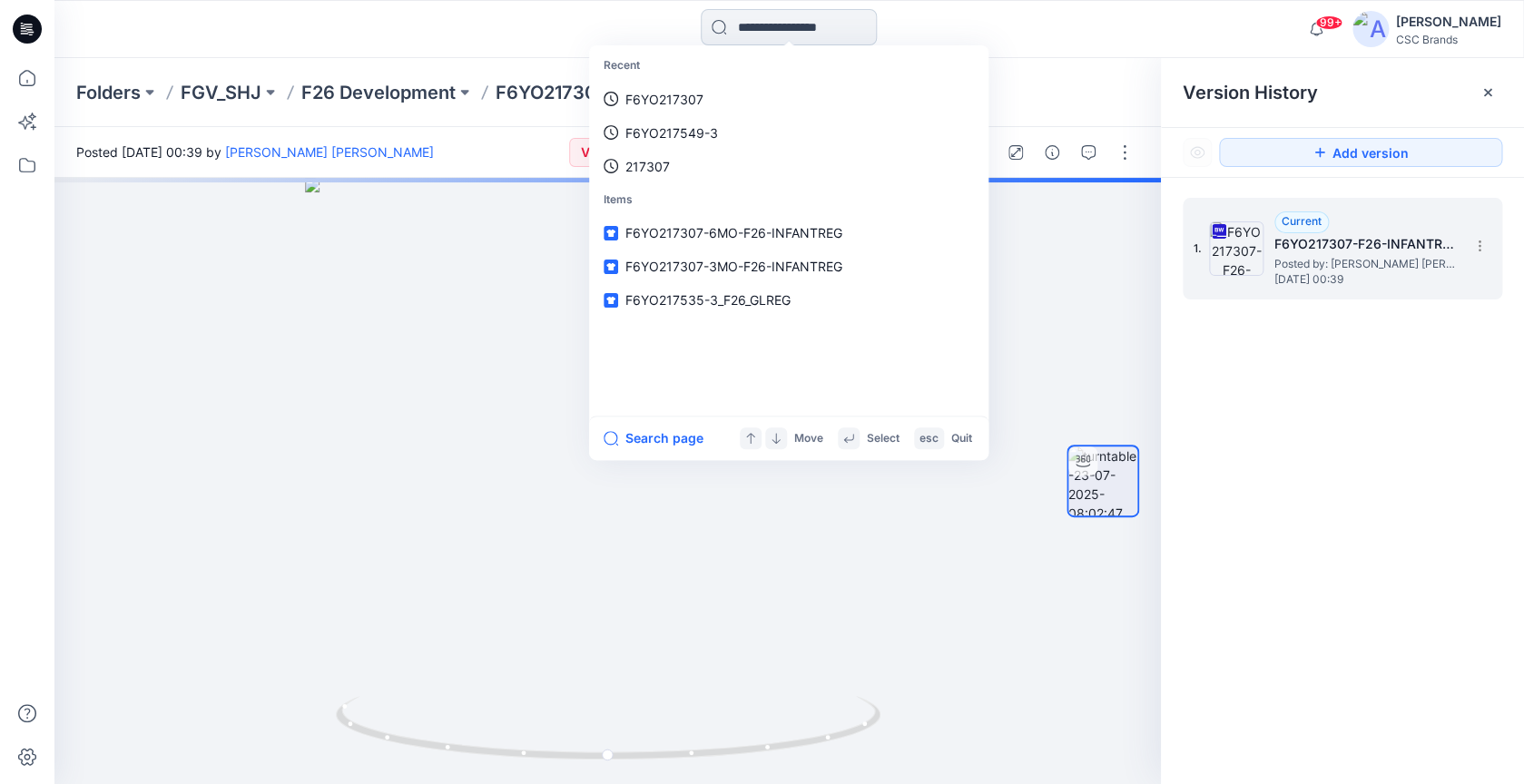
paste input "**********"
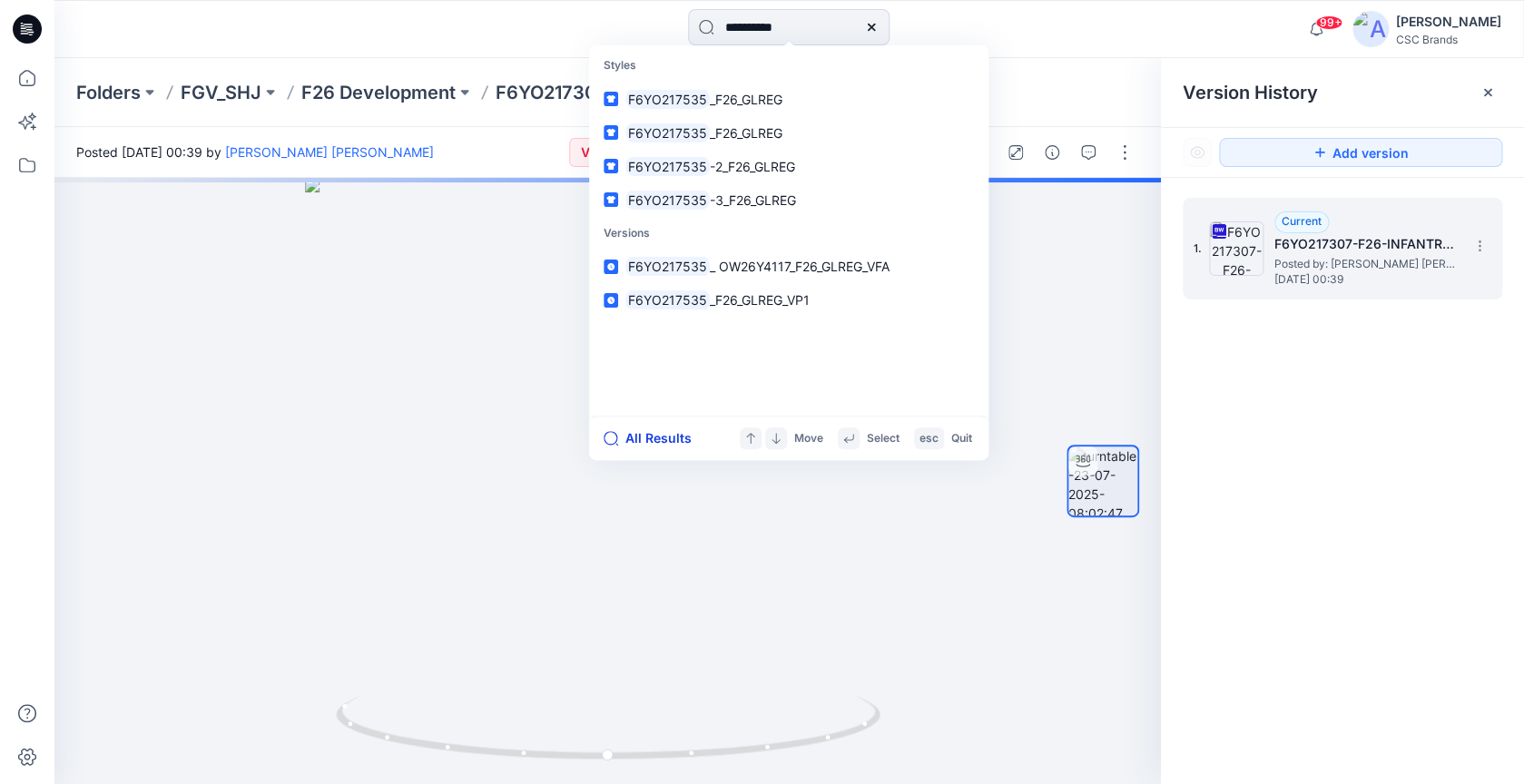
type input "**********"
click at [642, 445] on button "All Results" at bounding box center [654, 438] width 100 height 22
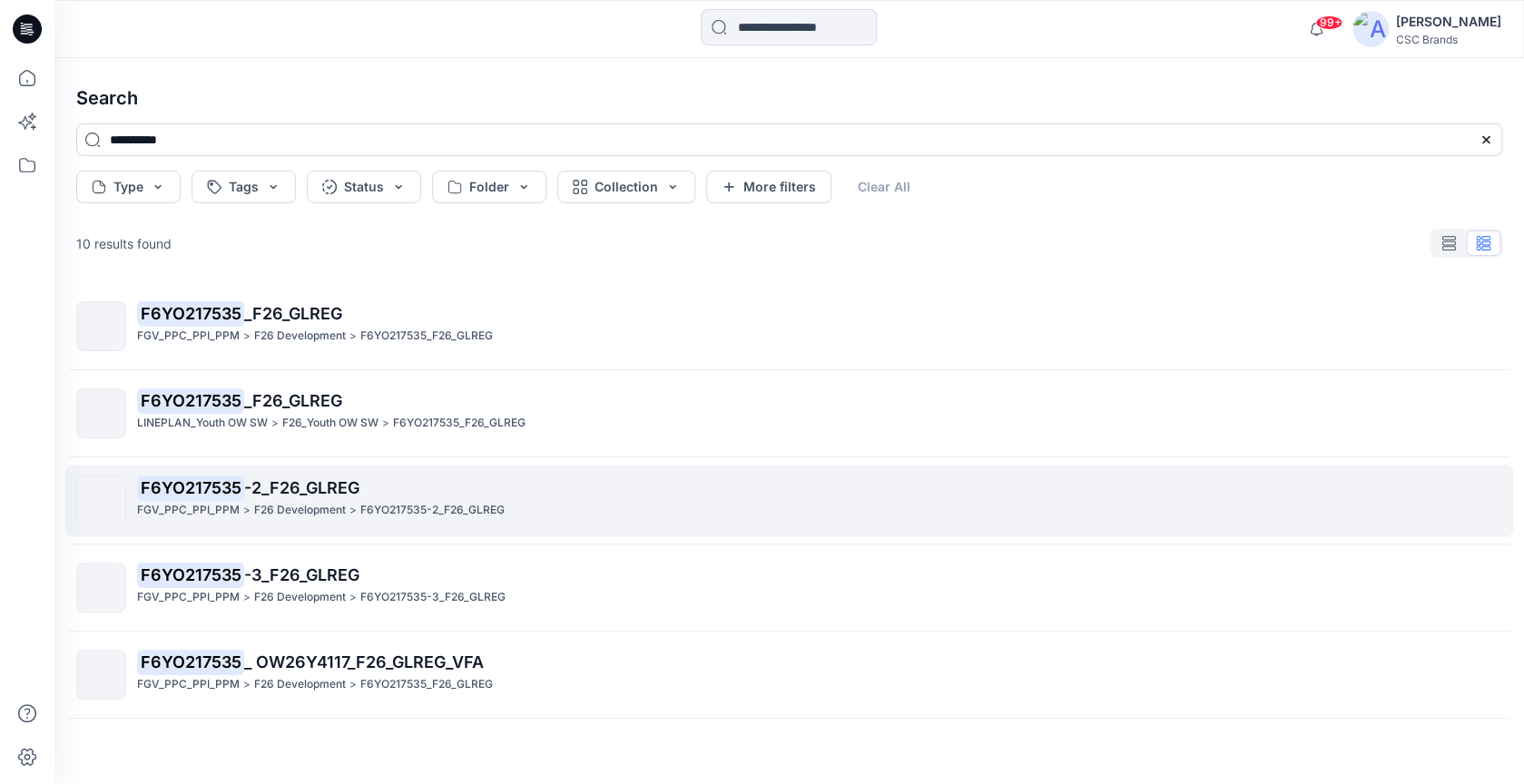
click at [604, 501] on p "F6YO217535 -2_F26_GLREG" at bounding box center [819, 488] width 1365 height 25
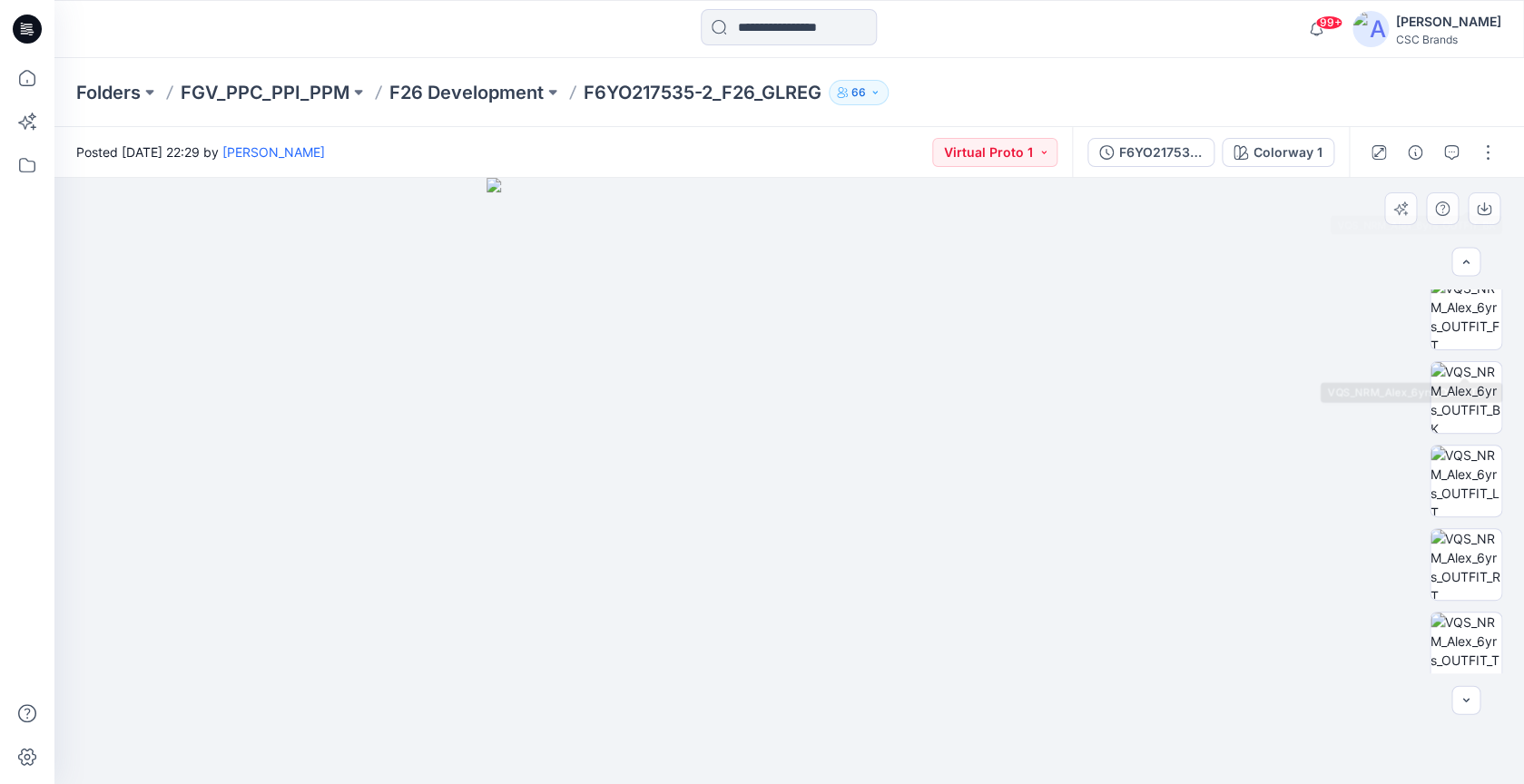
scroll to position [441, 0]
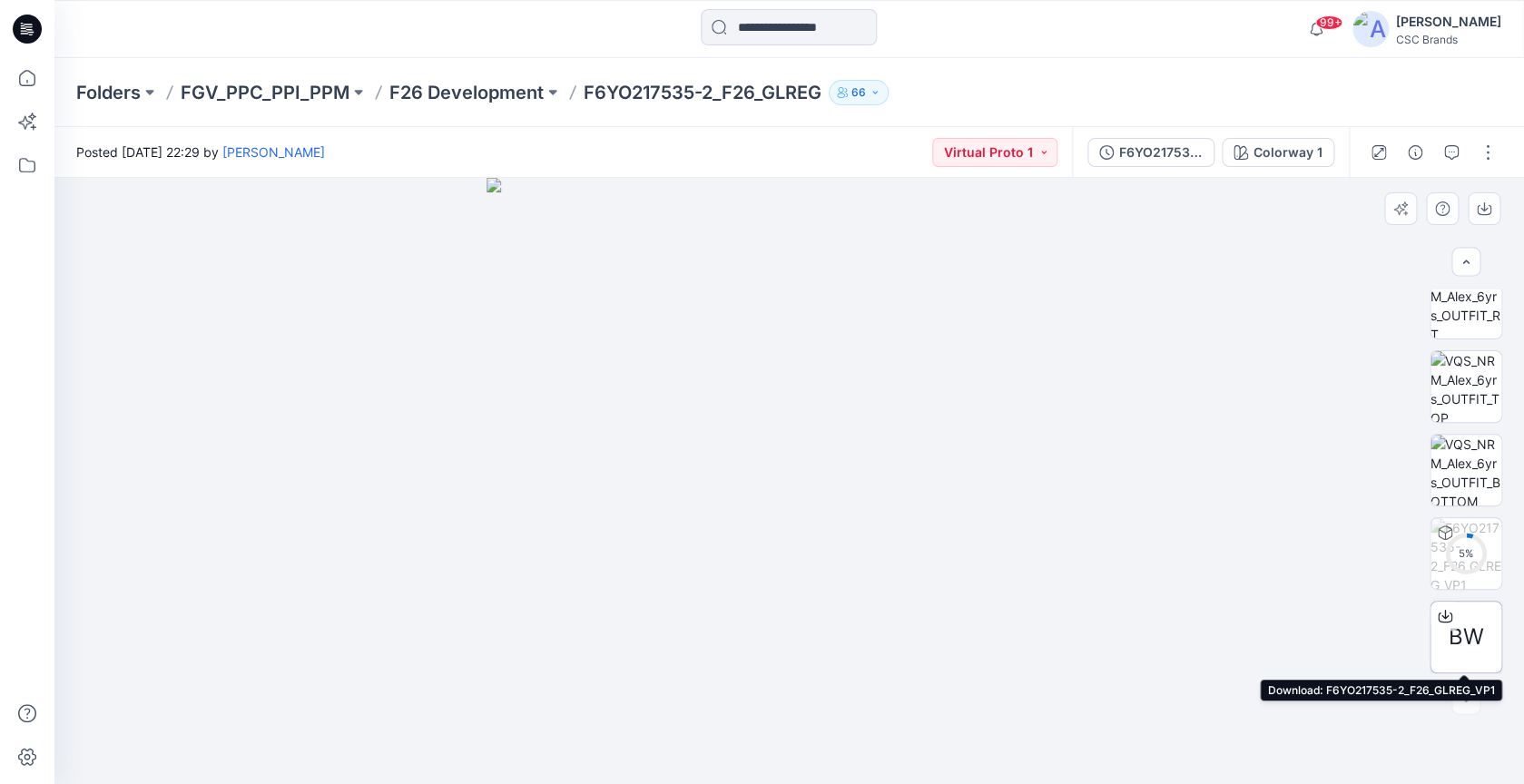
click at [1465, 620] on div "BW" at bounding box center [1465, 637] width 73 height 73
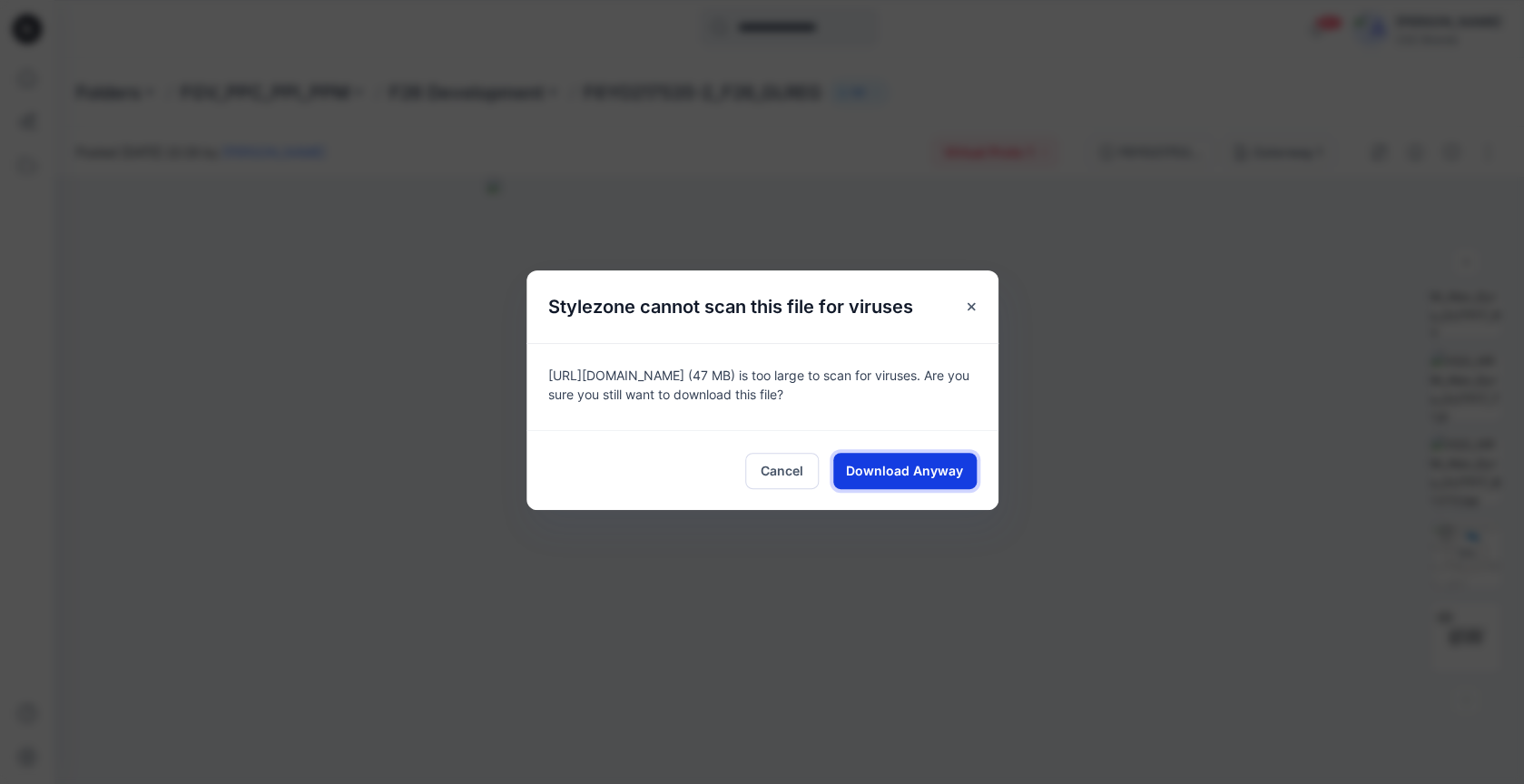
click at [915, 465] on span "Download Anyway" at bounding box center [905, 471] width 117 height 19
